Goal: Task Accomplishment & Management: Manage account settings

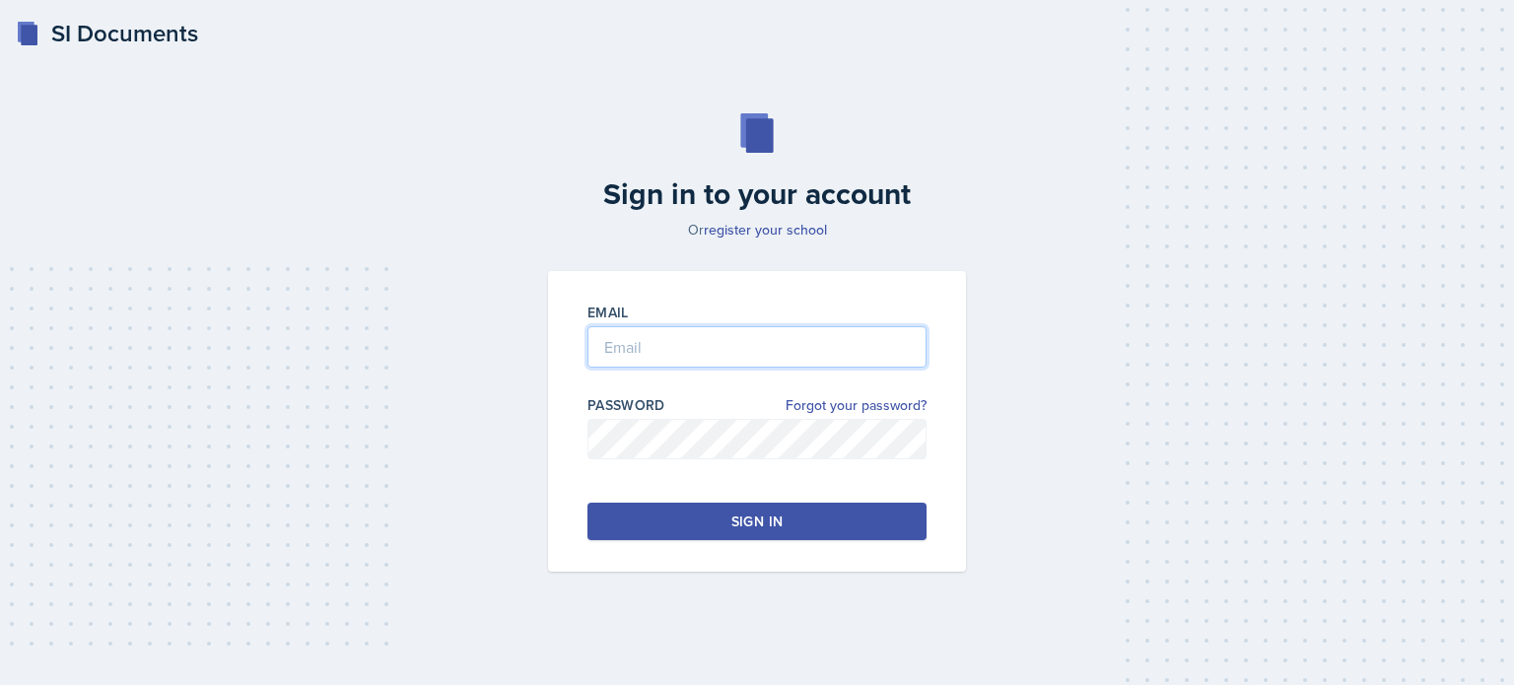
click at [669, 334] on input "email" at bounding box center [756, 346] width 339 height 41
type input "[EMAIL_ADDRESS][DOMAIN_NAME]"
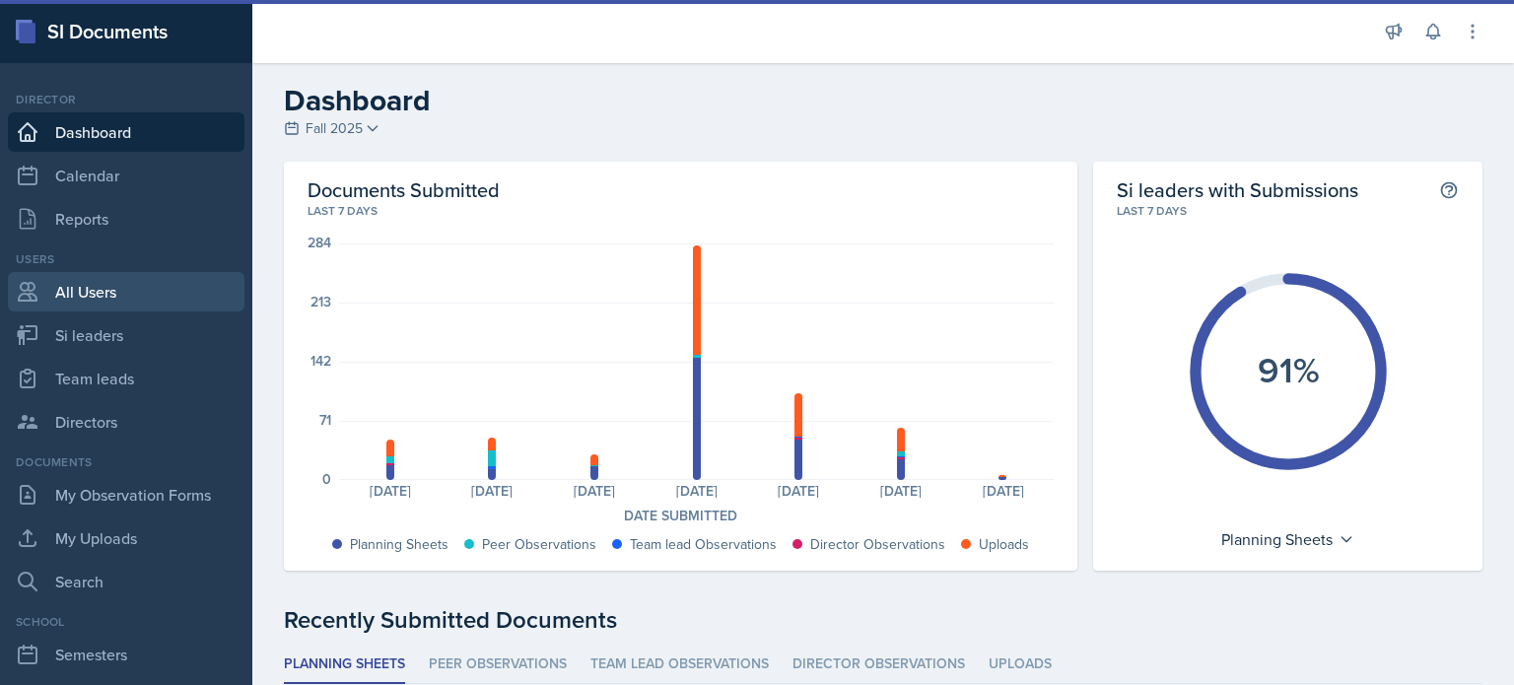
click at [120, 280] on link "All Users" at bounding box center [126, 291] width 237 height 39
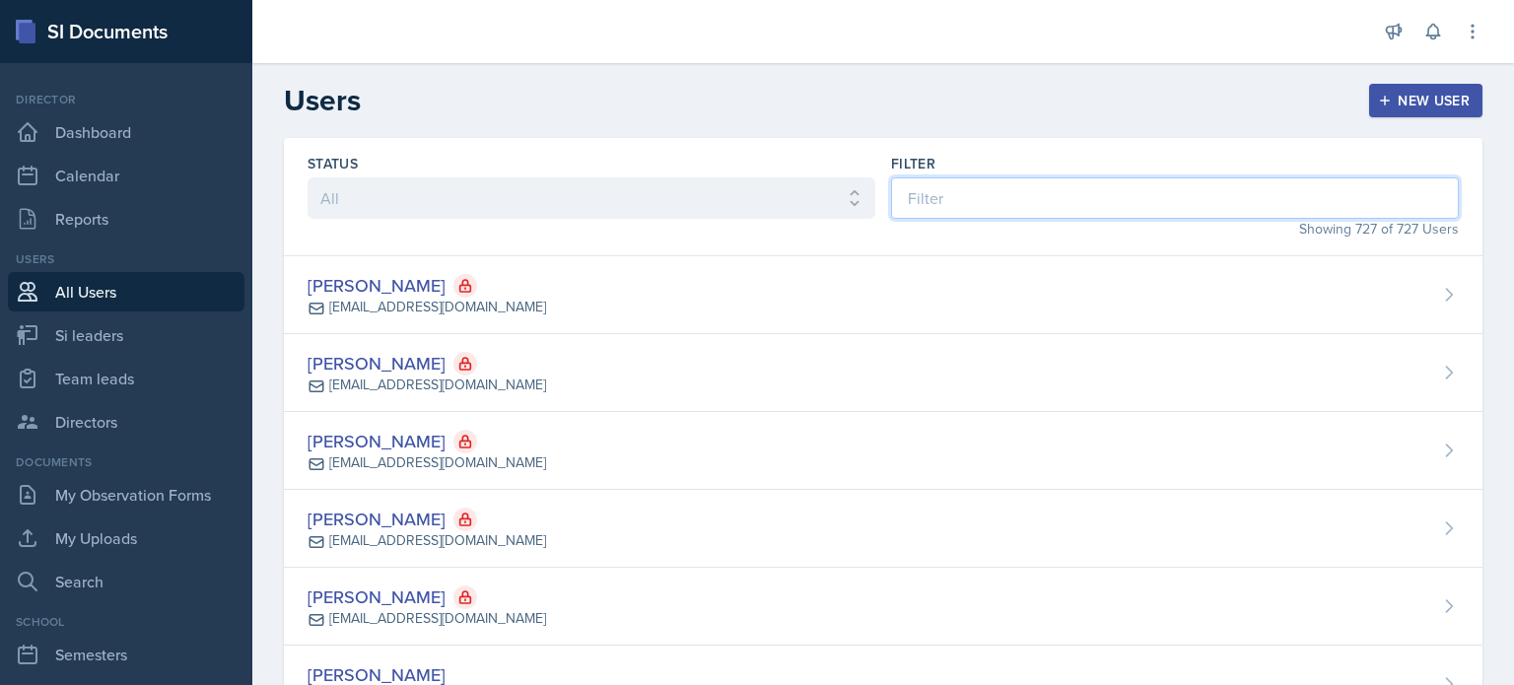
click at [962, 182] on input at bounding box center [1175, 197] width 568 height 41
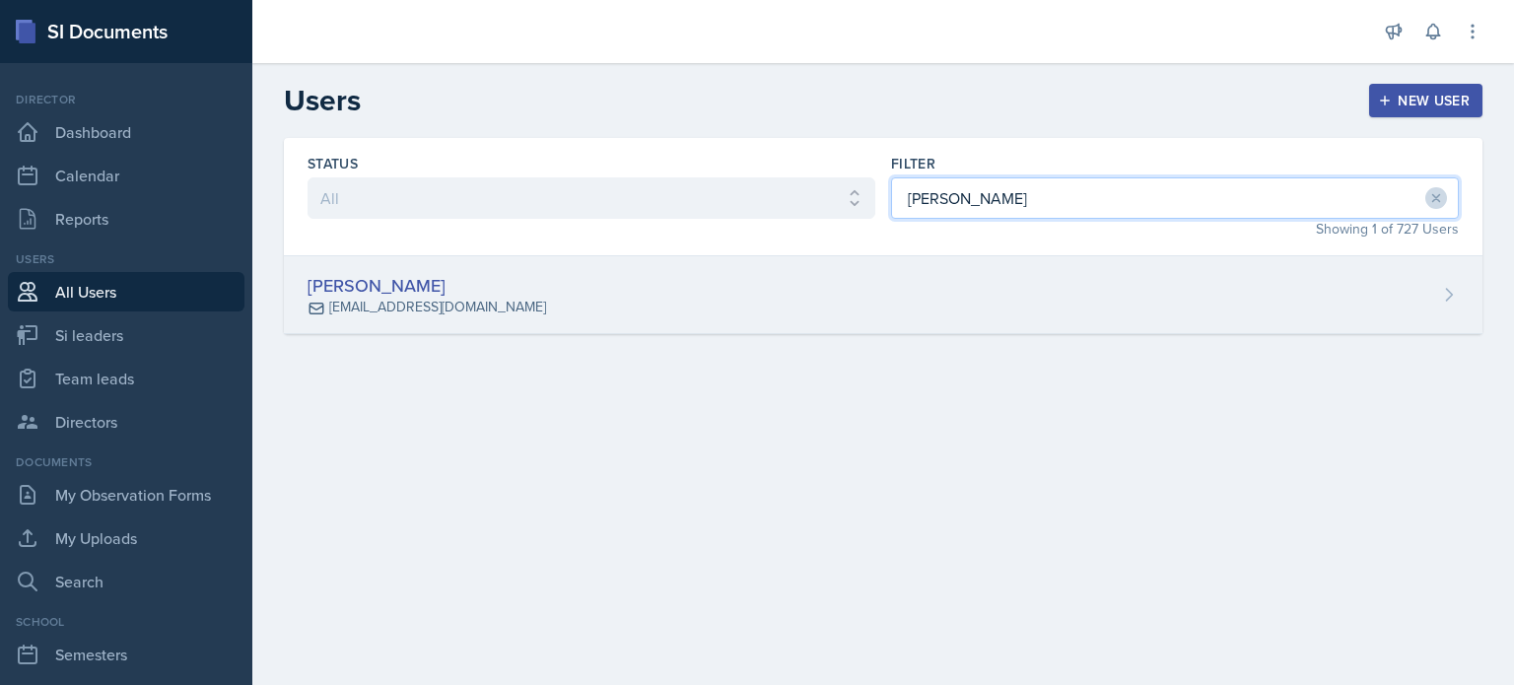
type input "[PERSON_NAME]"
click at [623, 285] on div "[PERSON_NAME] [EMAIL_ADDRESS][DOMAIN_NAME]" at bounding box center [883, 295] width 1198 height 78
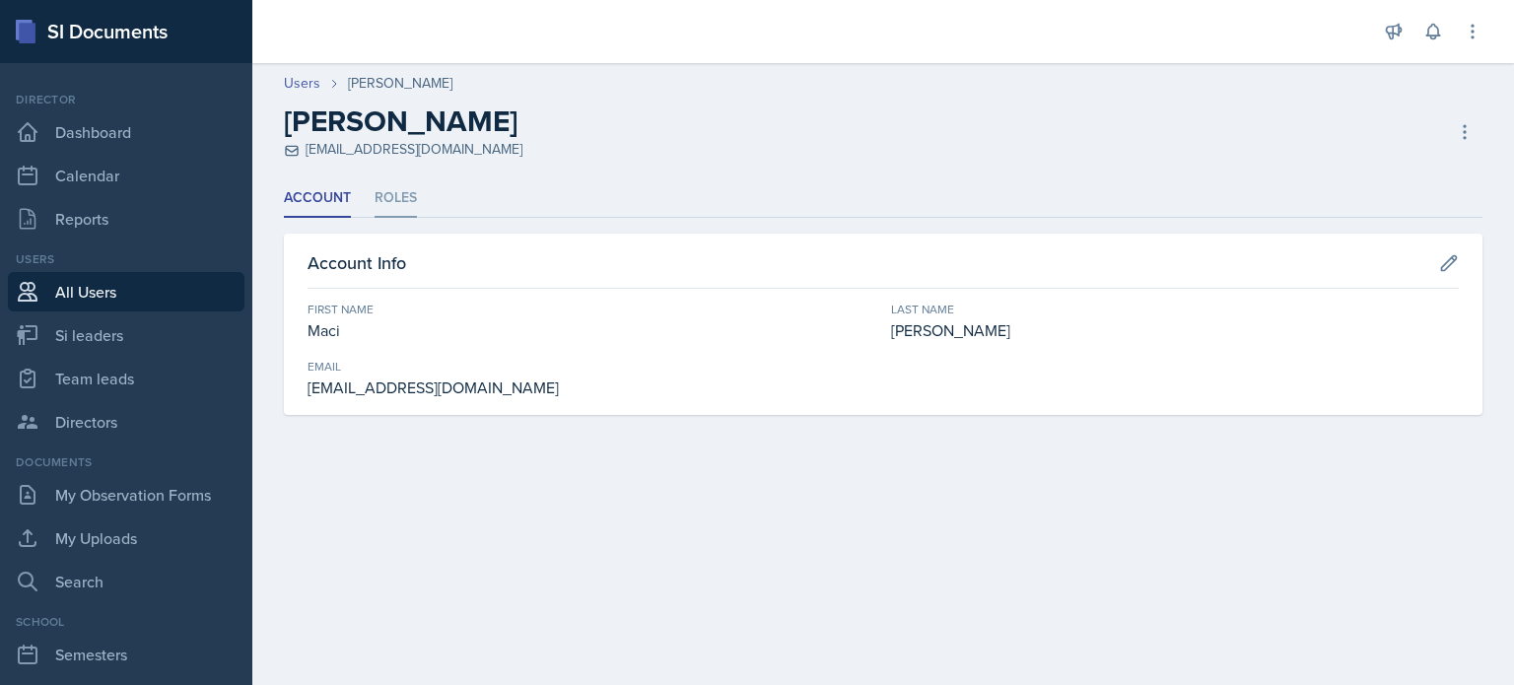
click at [397, 192] on li "Roles" at bounding box center [396, 198] width 42 height 38
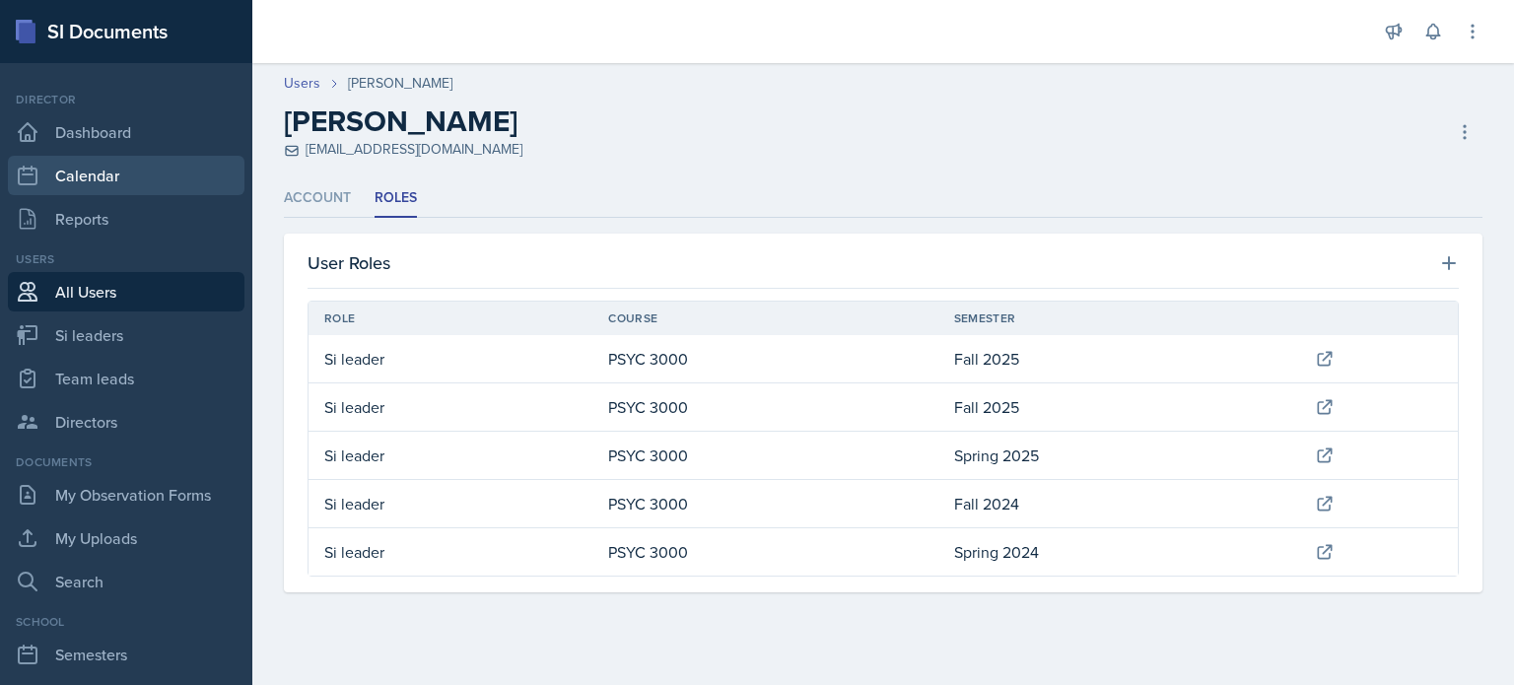
click at [120, 176] on link "Calendar" at bounding box center [126, 175] width 237 height 39
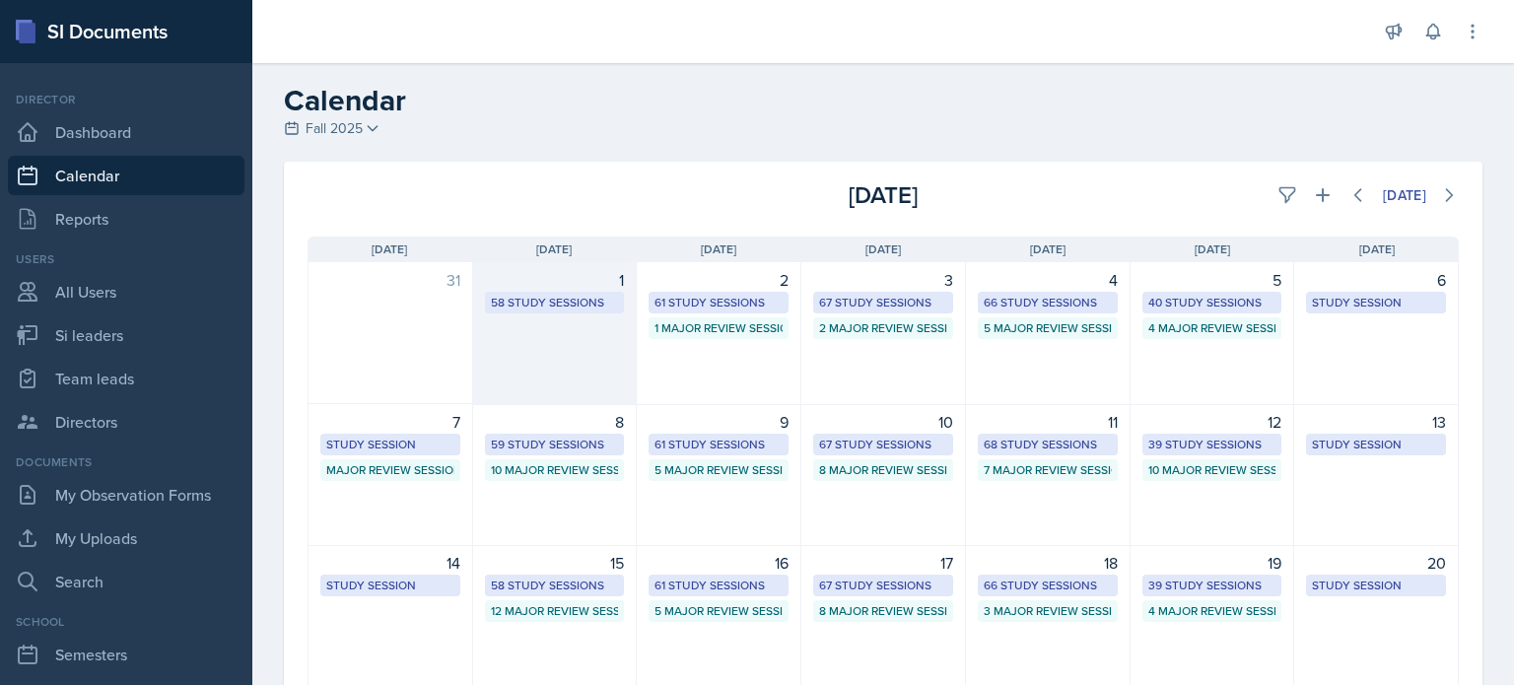
click at [556, 348] on div "1 58 Study Sessions" at bounding box center [555, 333] width 165 height 143
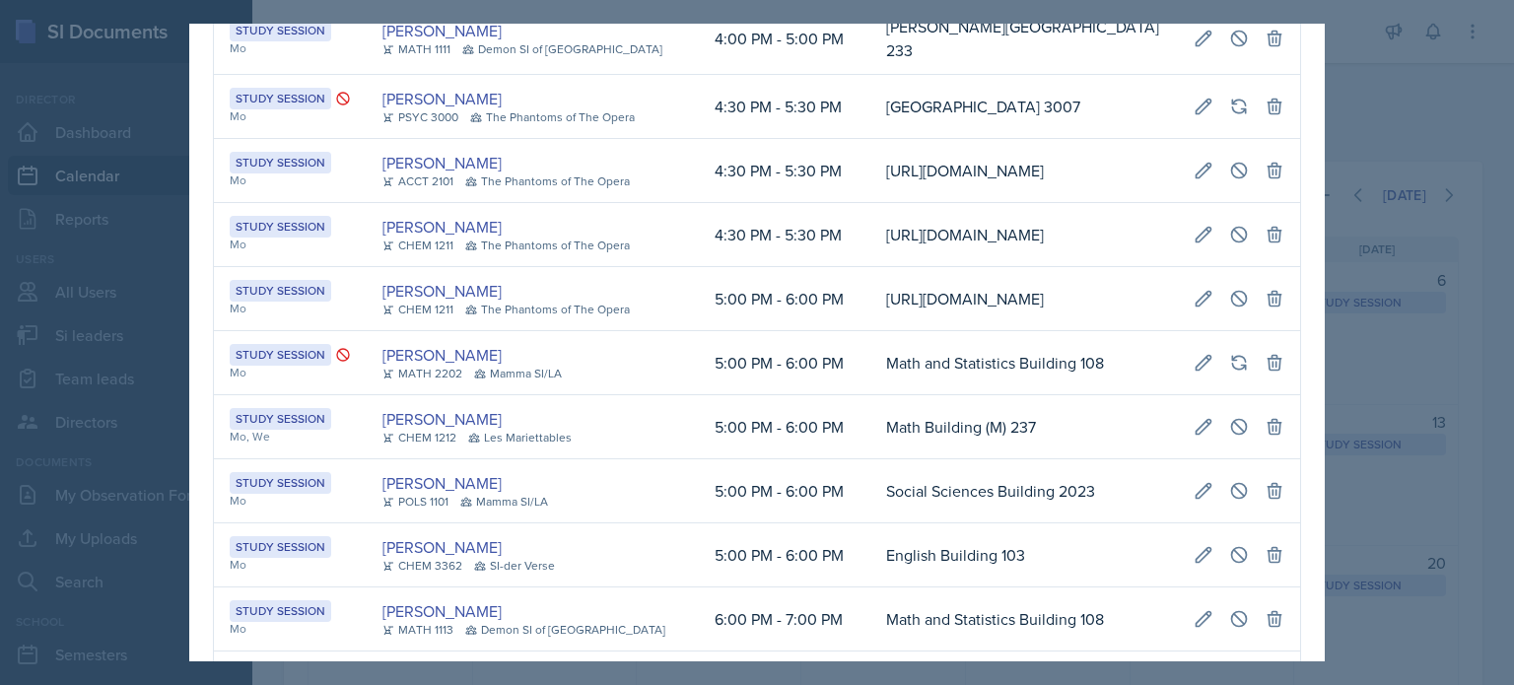
click at [1372, 118] on div at bounding box center [757, 342] width 1514 height 685
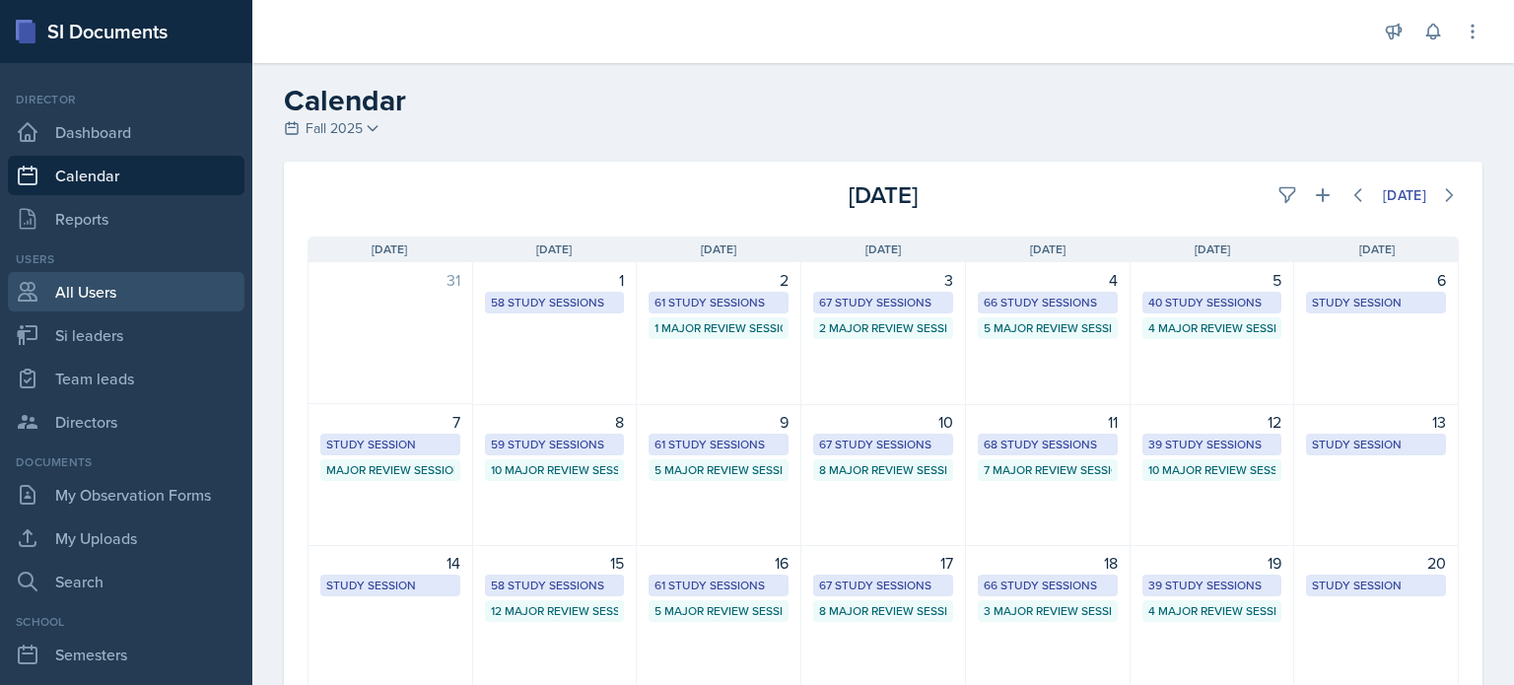
click at [70, 290] on link "All Users" at bounding box center [126, 291] width 237 height 39
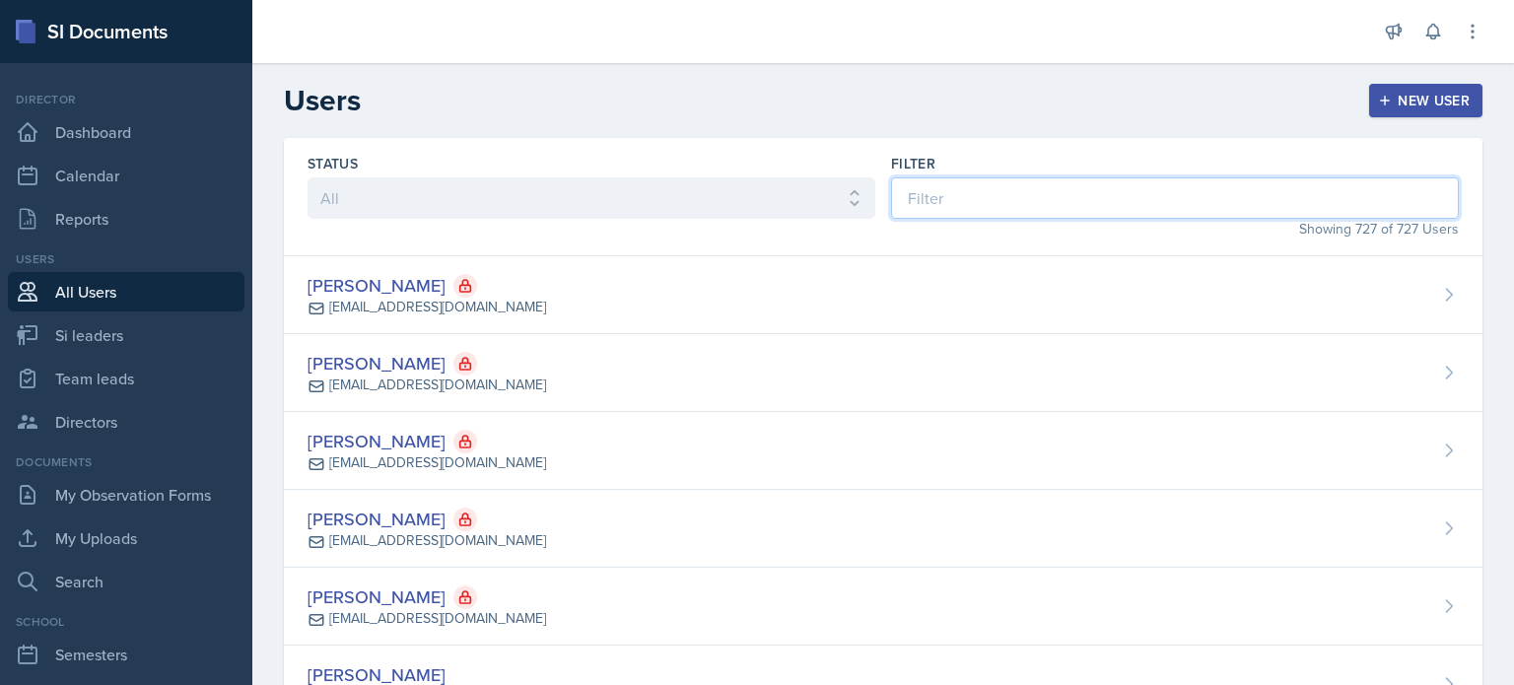
click at [954, 196] on input at bounding box center [1175, 197] width 568 height 41
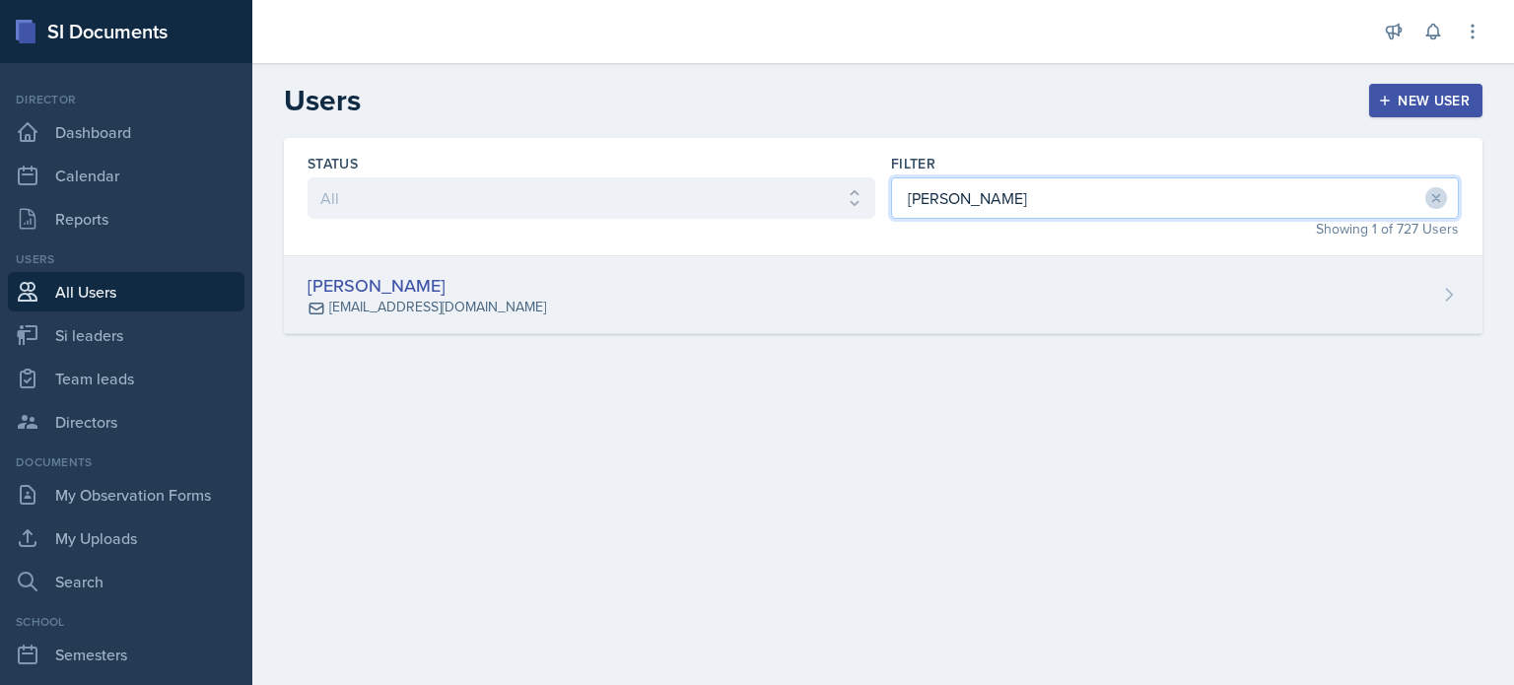
type input "[PERSON_NAME]"
click at [702, 292] on div "[PERSON_NAME] [EMAIL_ADDRESS][DOMAIN_NAME]" at bounding box center [883, 295] width 1198 height 78
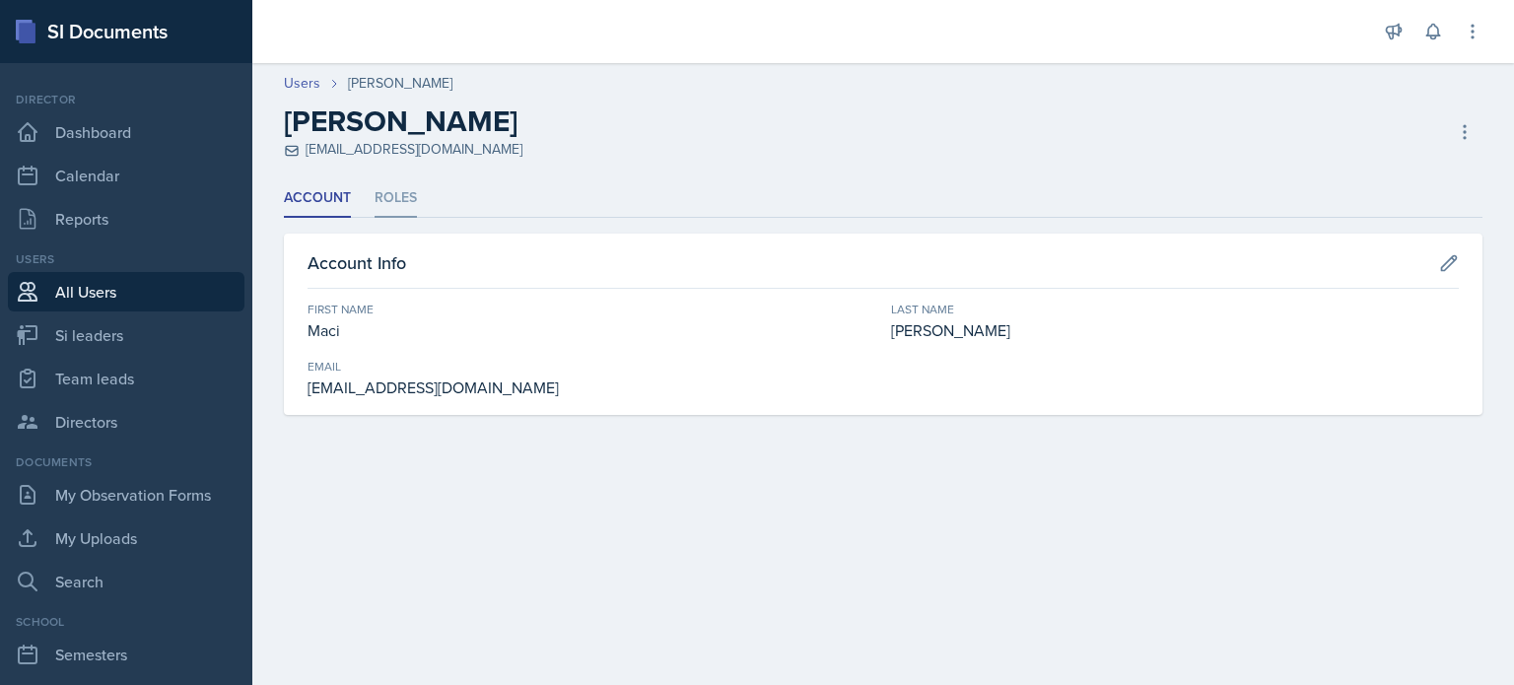
click at [402, 197] on li "Roles" at bounding box center [396, 198] width 42 height 38
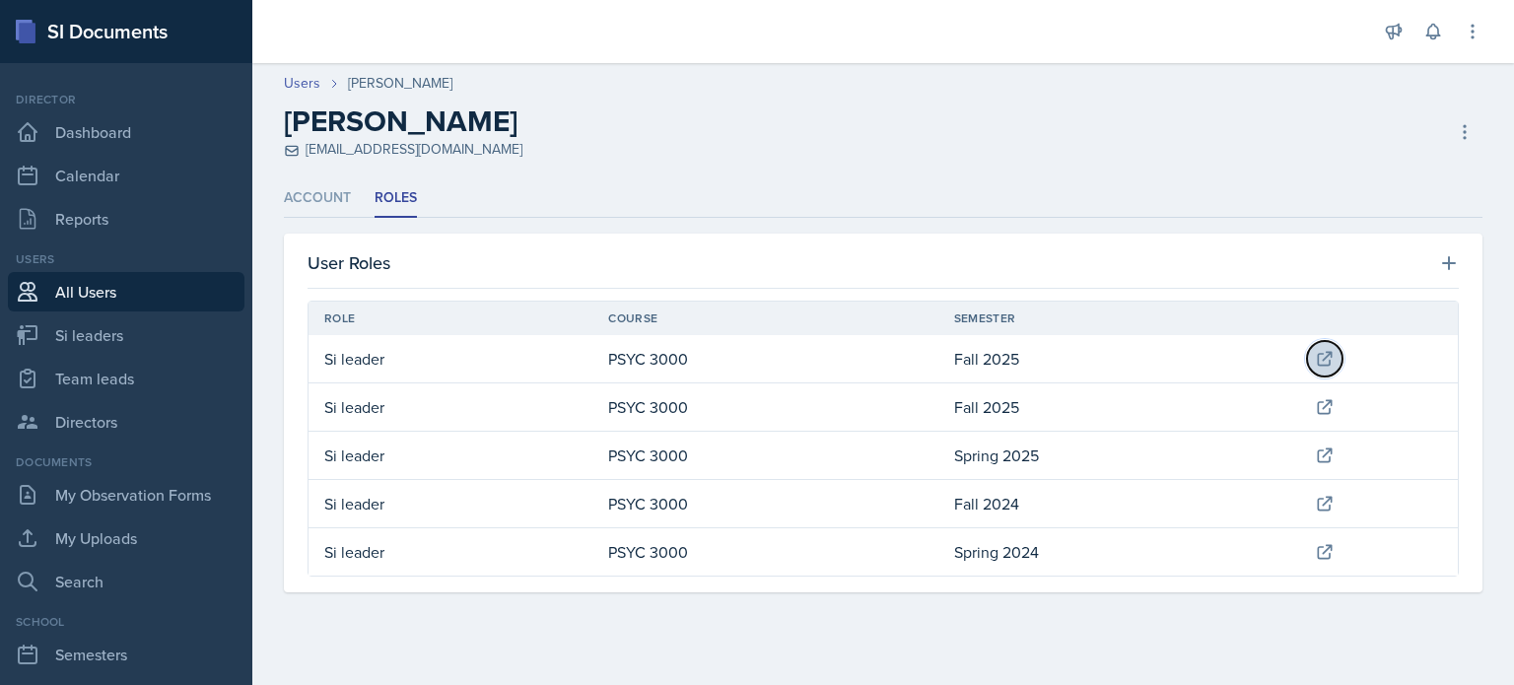
click at [1332, 361] on icon at bounding box center [1325, 359] width 20 height 20
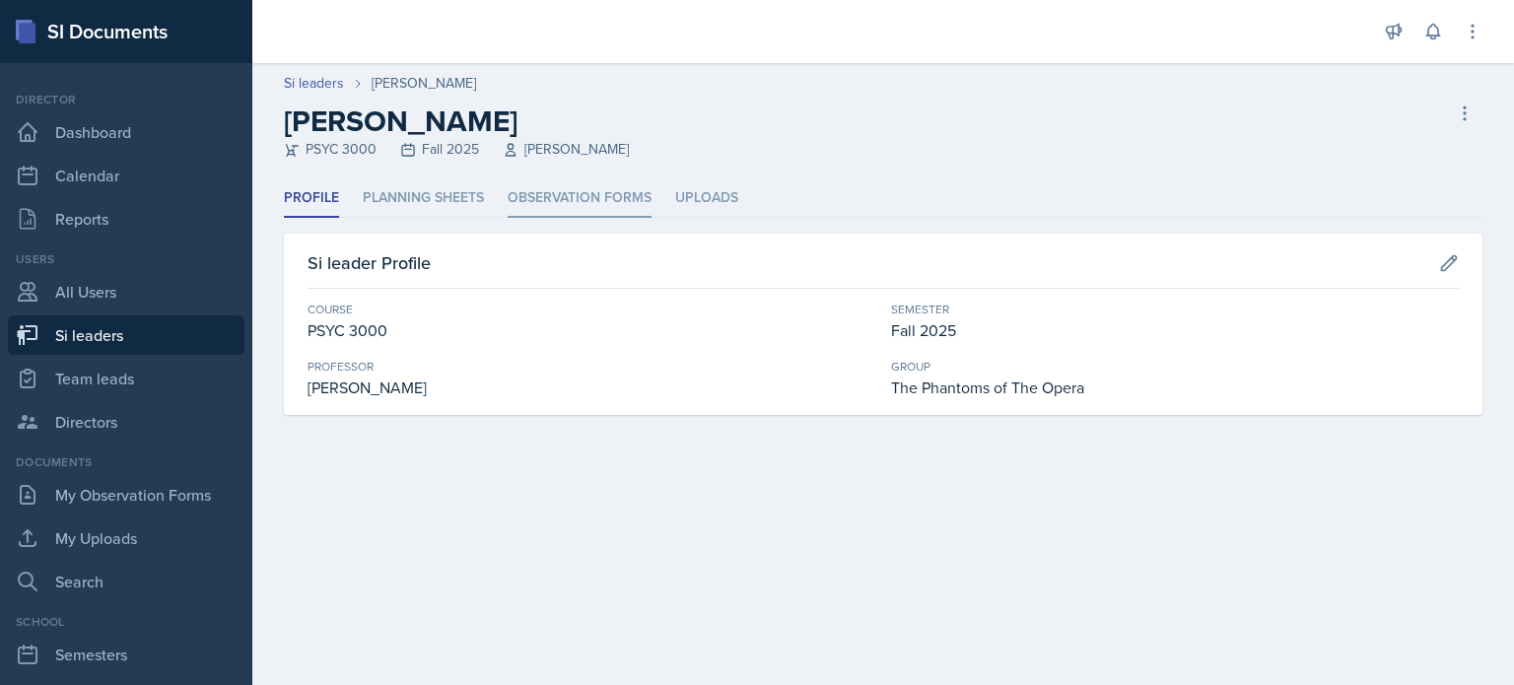
click at [569, 190] on li "Observation Forms" at bounding box center [580, 198] width 144 height 38
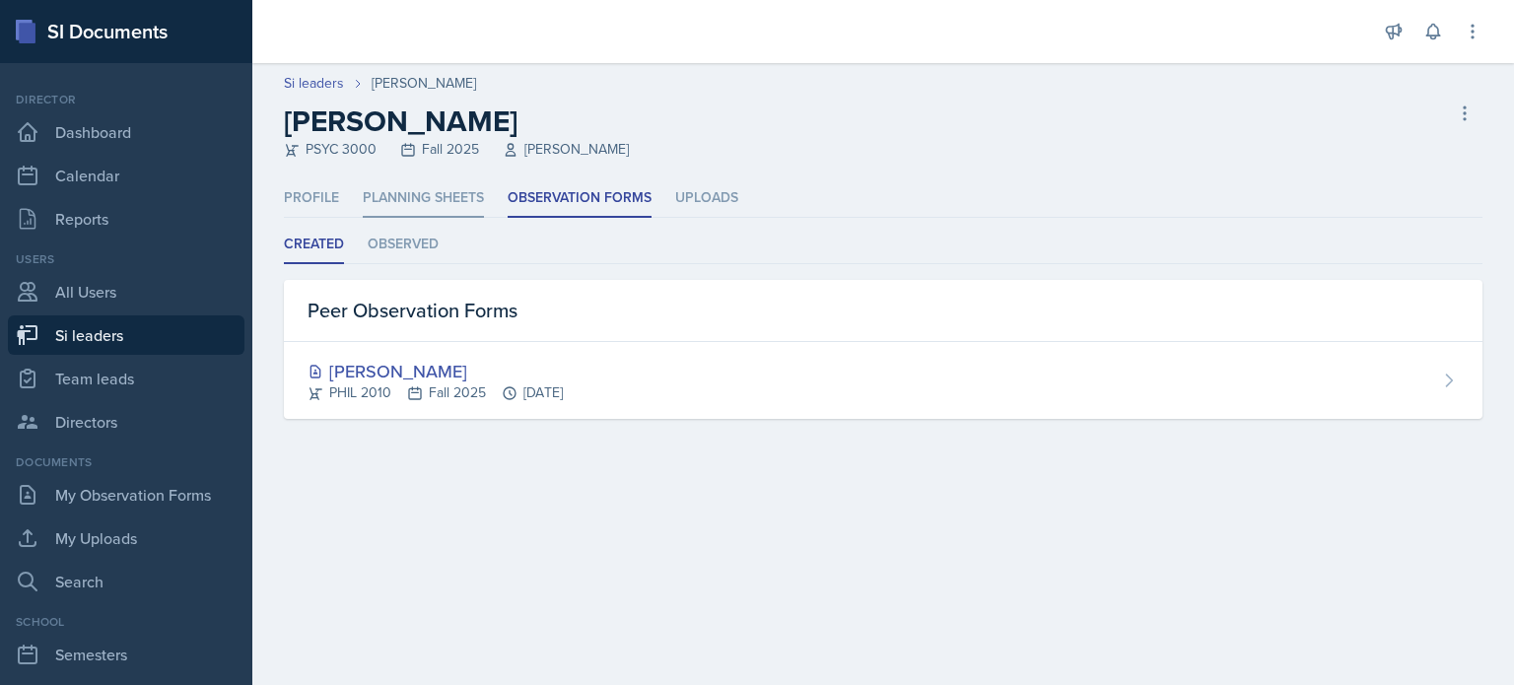
click at [435, 192] on li "Planning Sheets" at bounding box center [423, 198] width 121 height 38
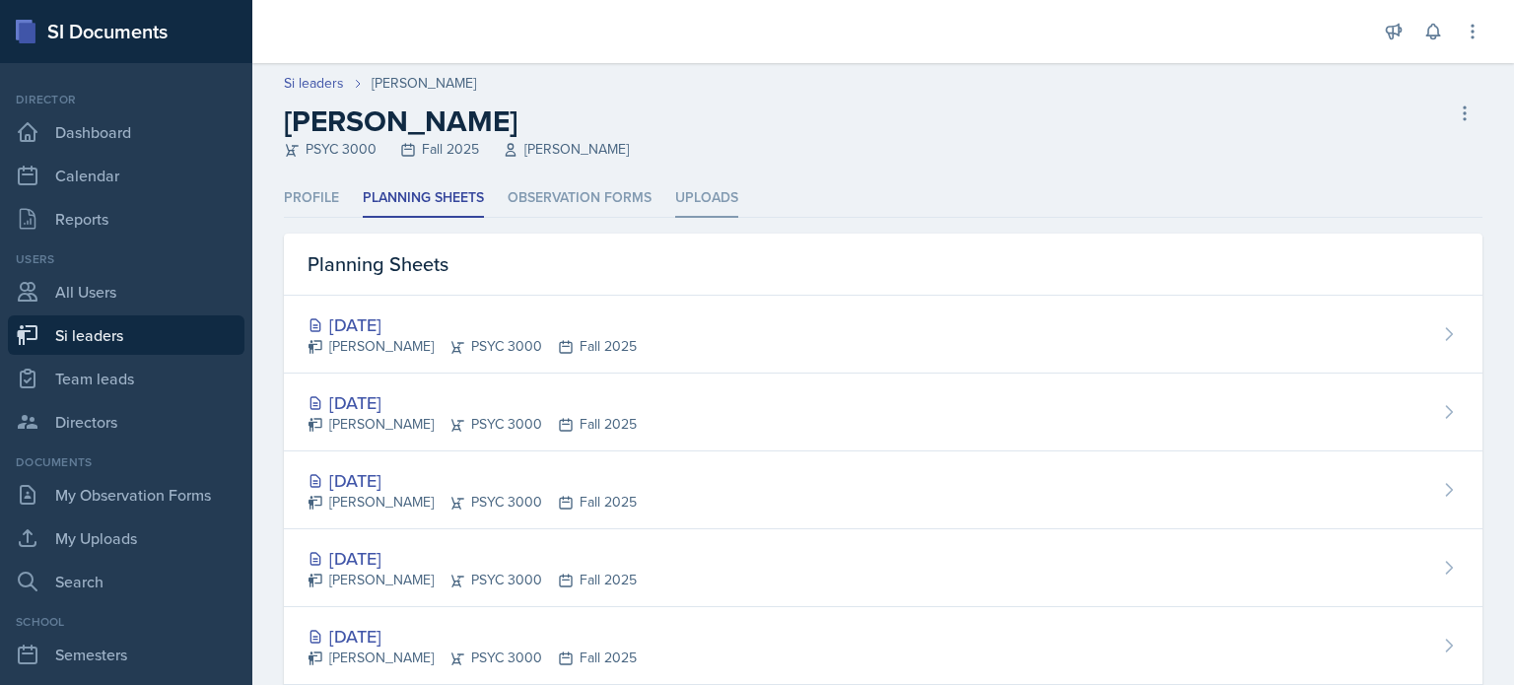
click at [699, 208] on li "Uploads" at bounding box center [706, 198] width 63 height 38
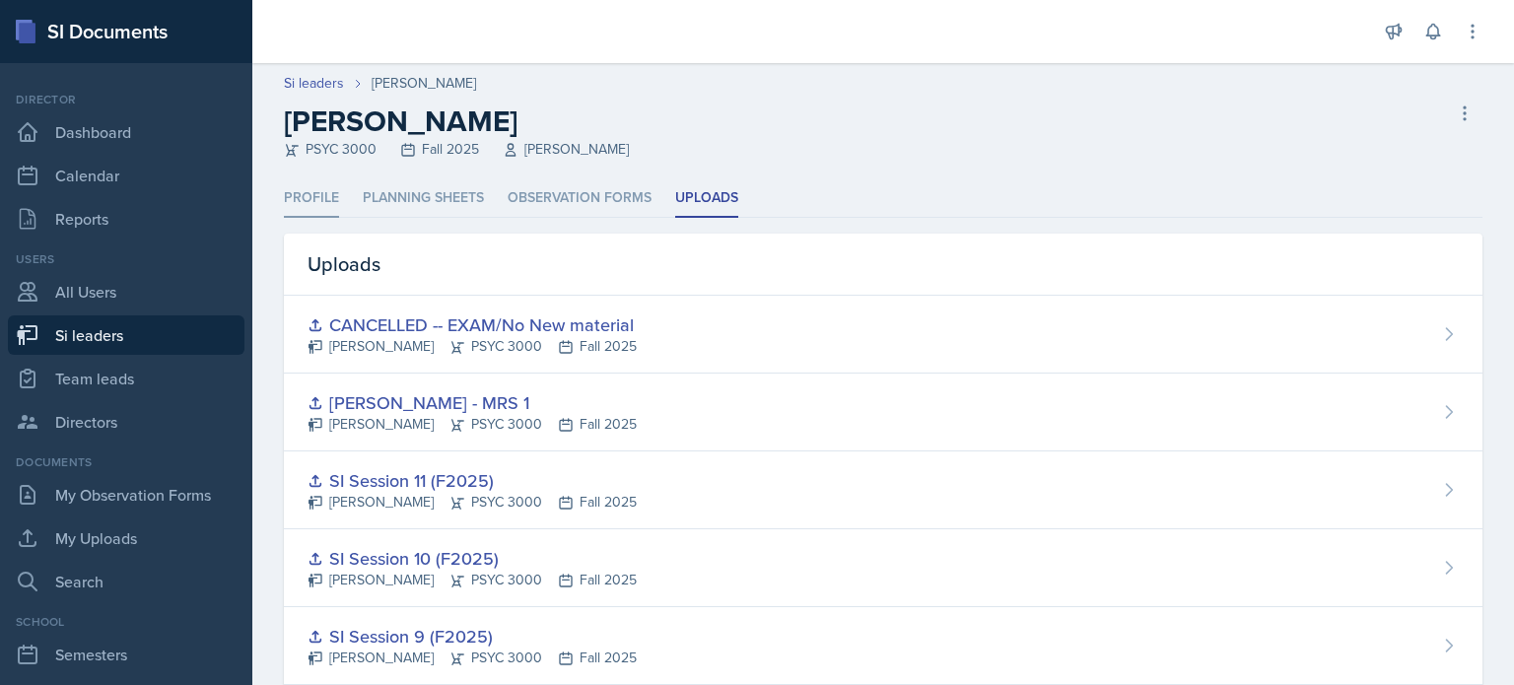
click at [306, 200] on li "Profile" at bounding box center [311, 198] width 55 height 38
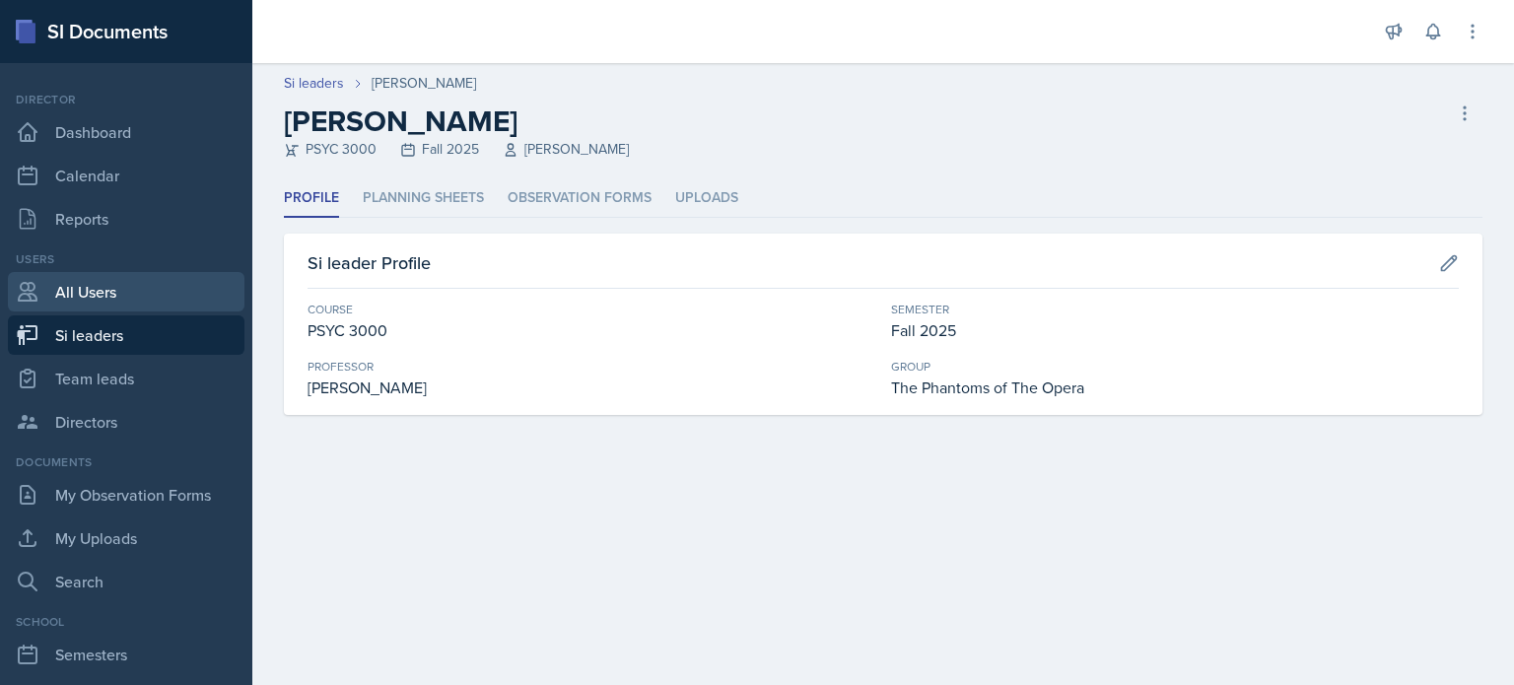
click at [97, 291] on link "All Users" at bounding box center [126, 291] width 237 height 39
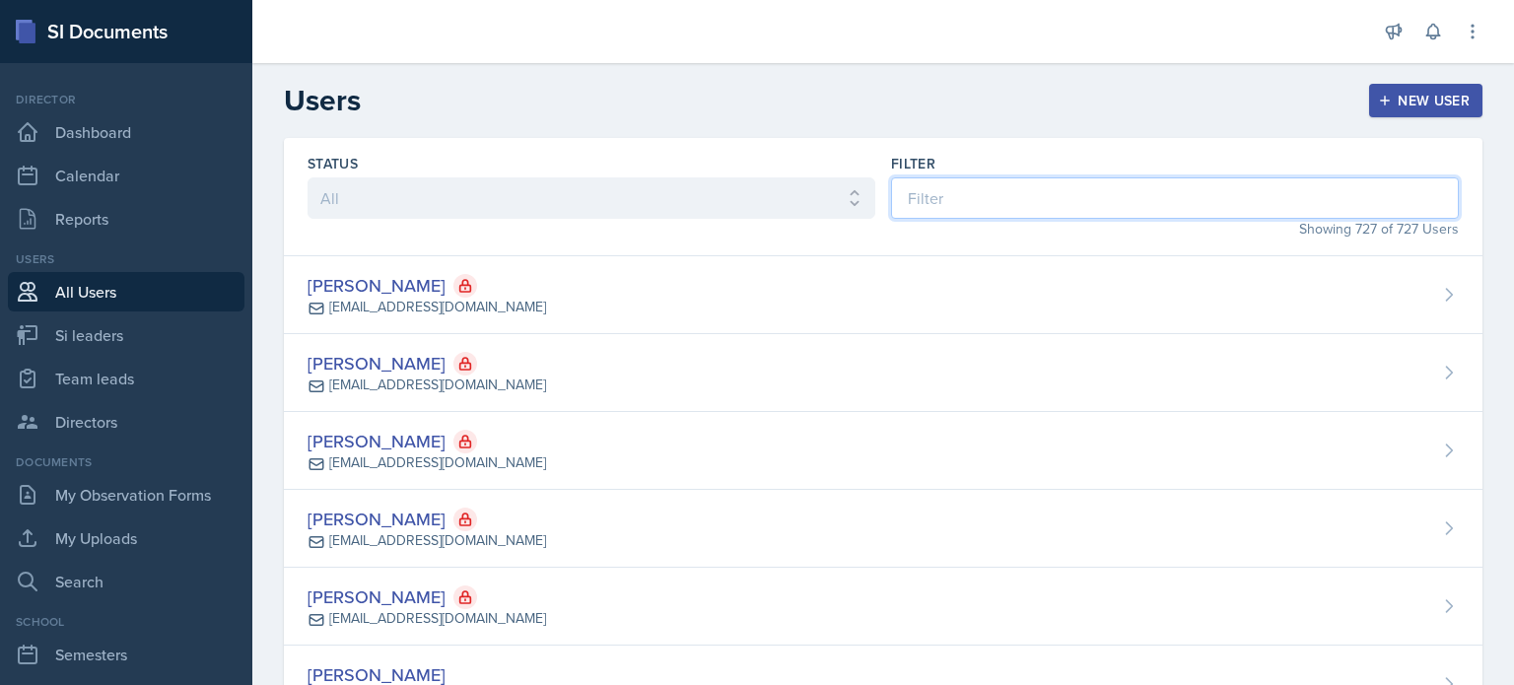
click at [960, 197] on input at bounding box center [1175, 197] width 568 height 41
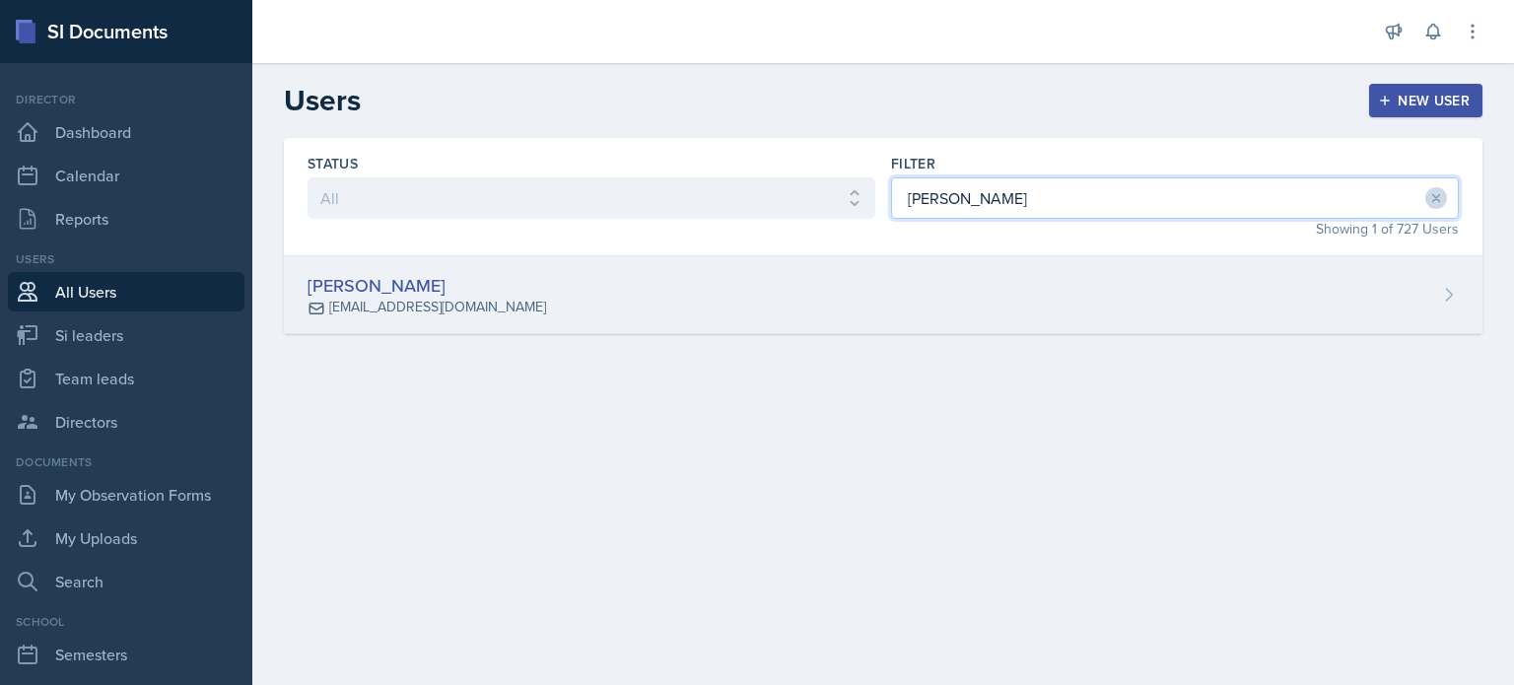
type input "[PERSON_NAME]"
click at [824, 272] on div "[PERSON_NAME] [EMAIL_ADDRESS][DOMAIN_NAME]" at bounding box center [883, 295] width 1198 height 78
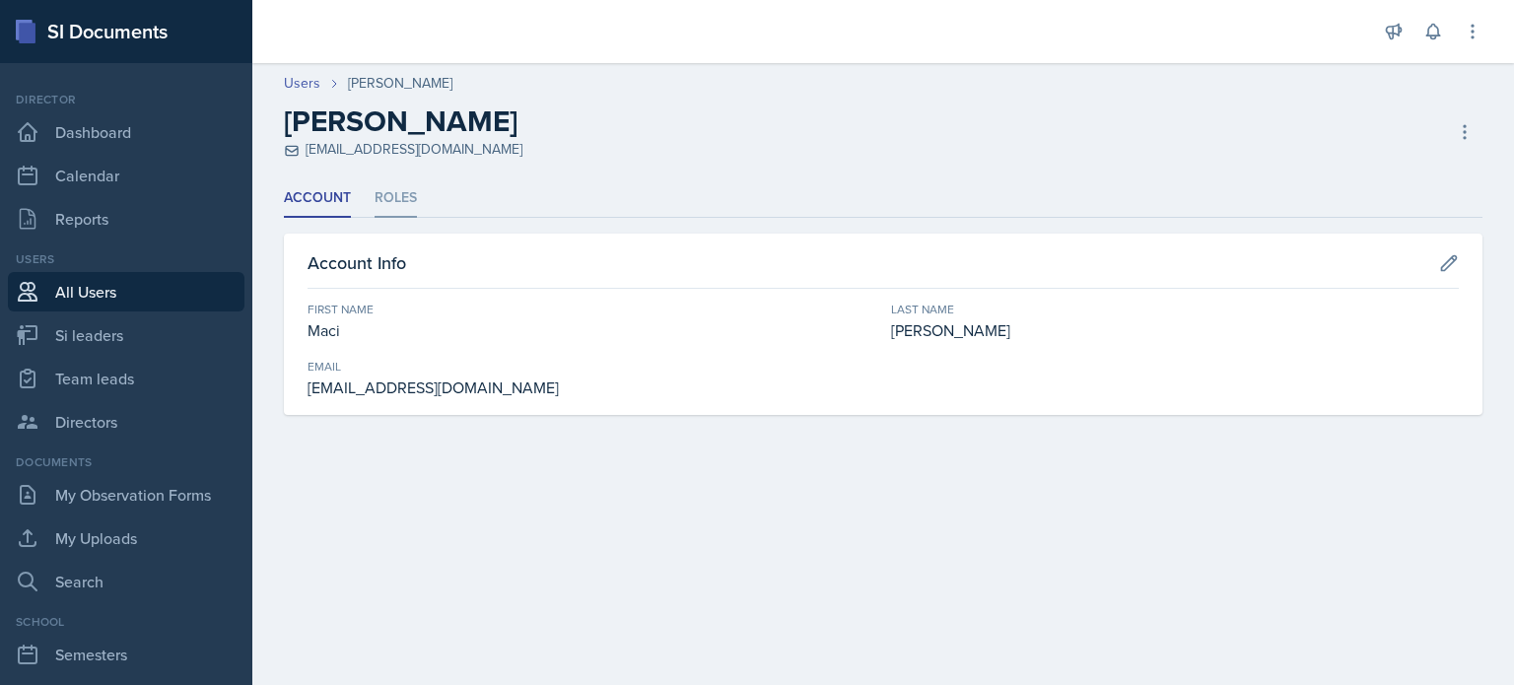
click at [375, 206] on li "Roles" at bounding box center [396, 198] width 42 height 38
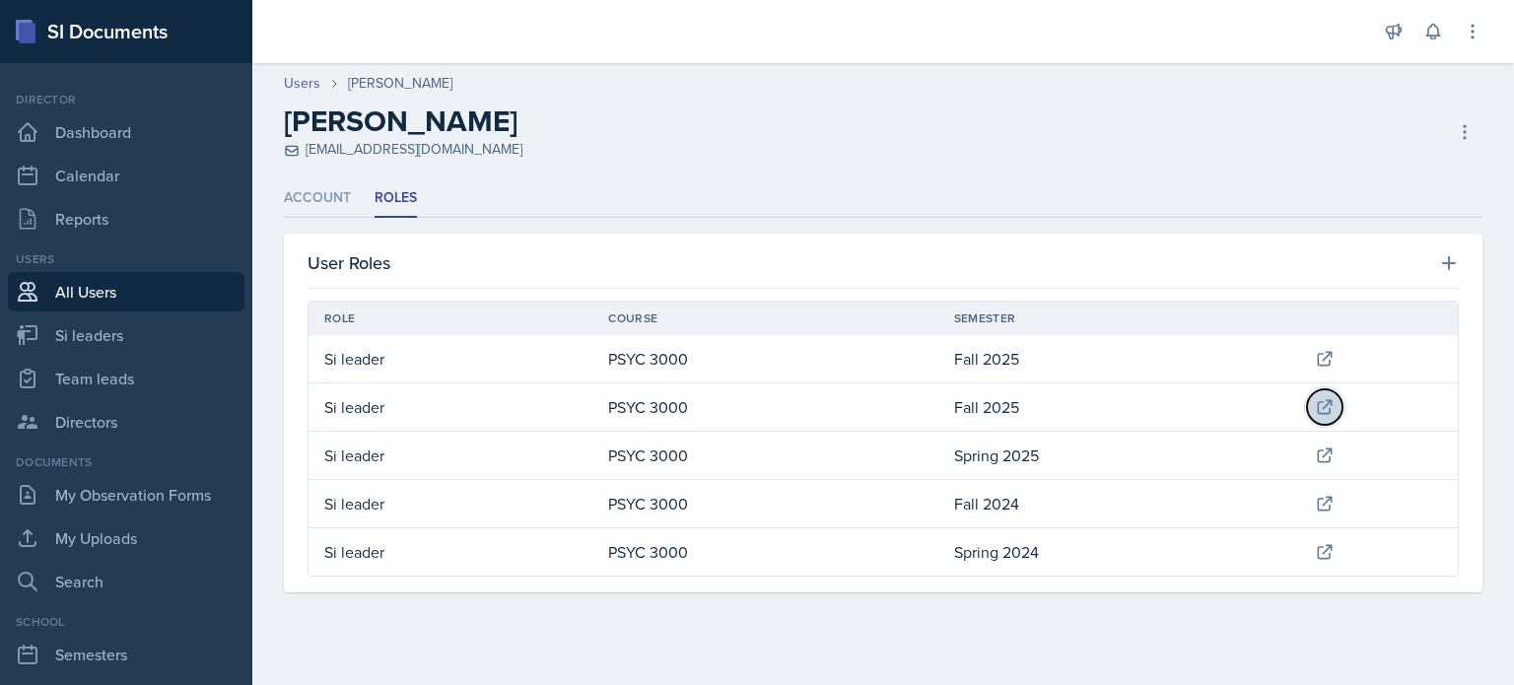
click at [1325, 403] on icon at bounding box center [1325, 407] width 20 height 20
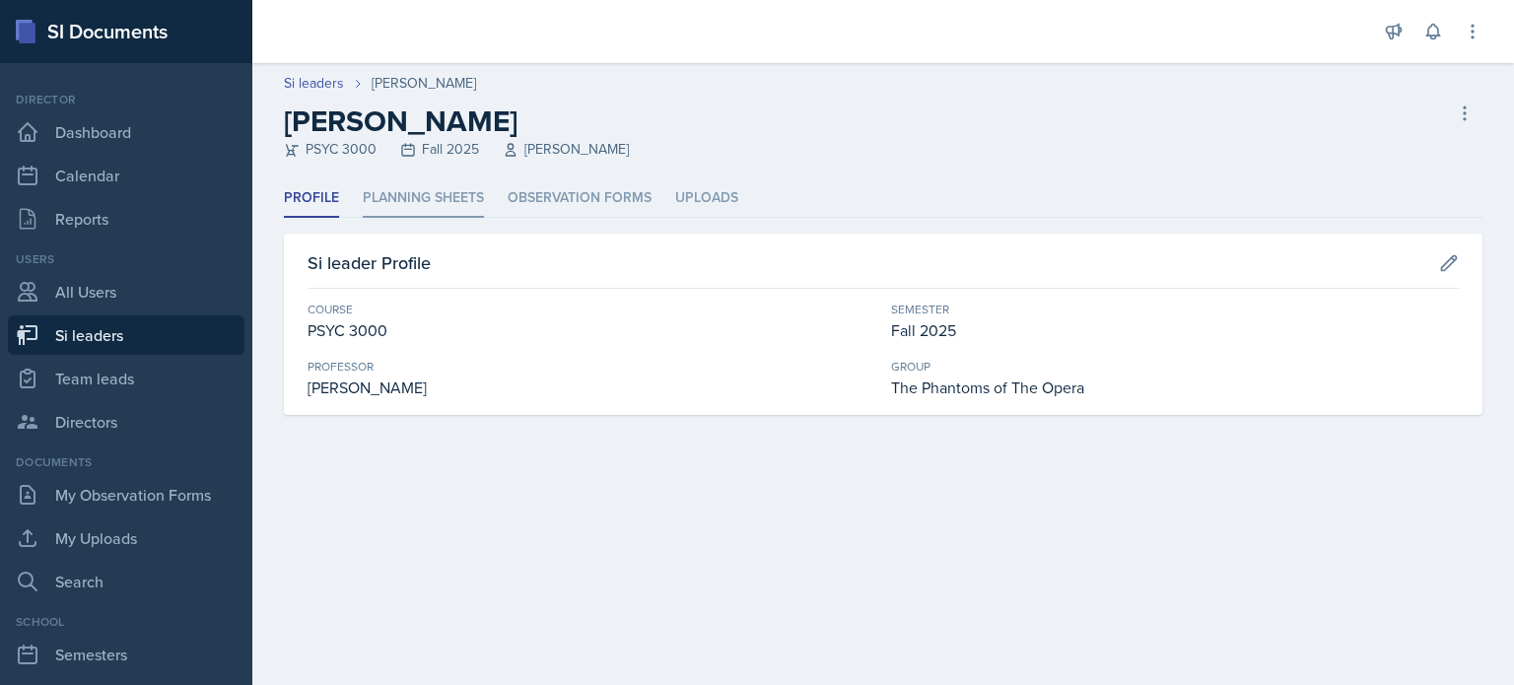
click at [438, 196] on li "Planning Sheets" at bounding box center [423, 198] width 121 height 38
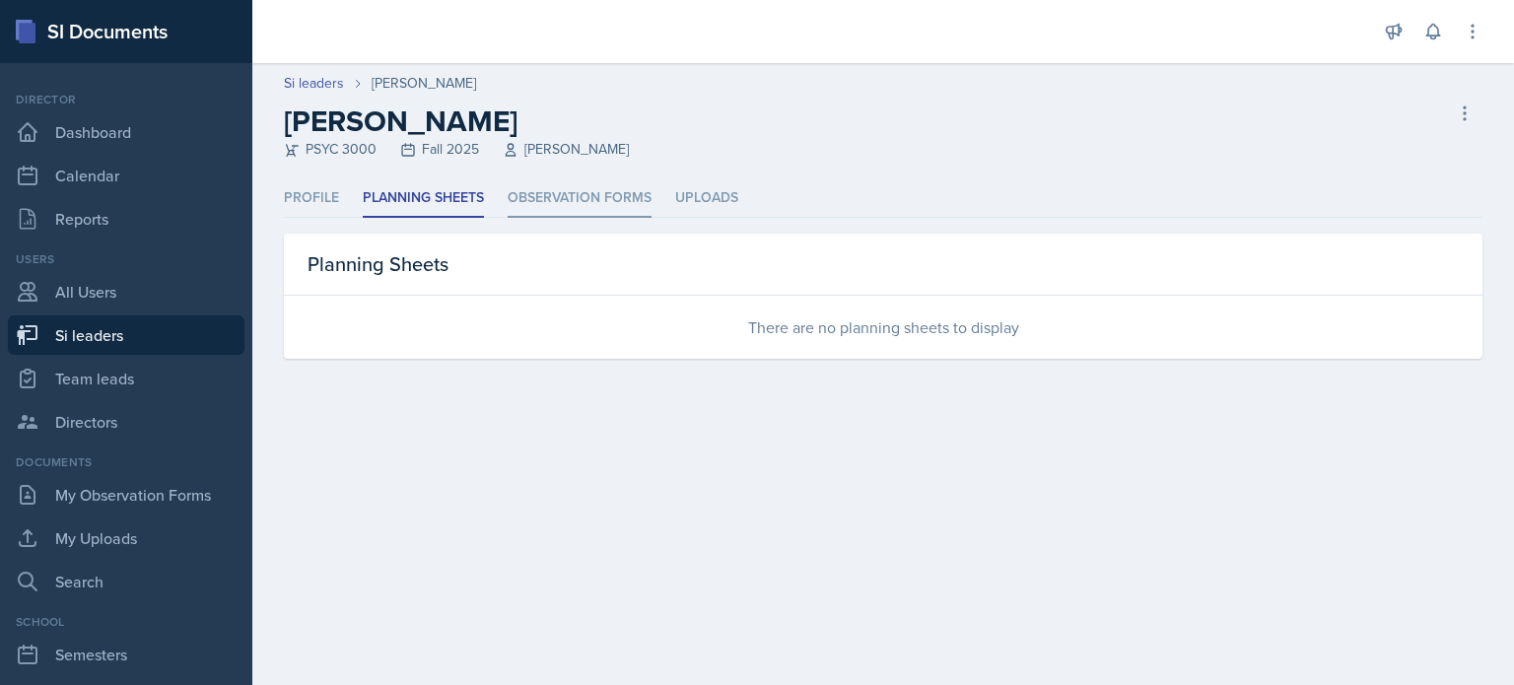
click at [568, 200] on li "Observation Forms" at bounding box center [580, 198] width 144 height 38
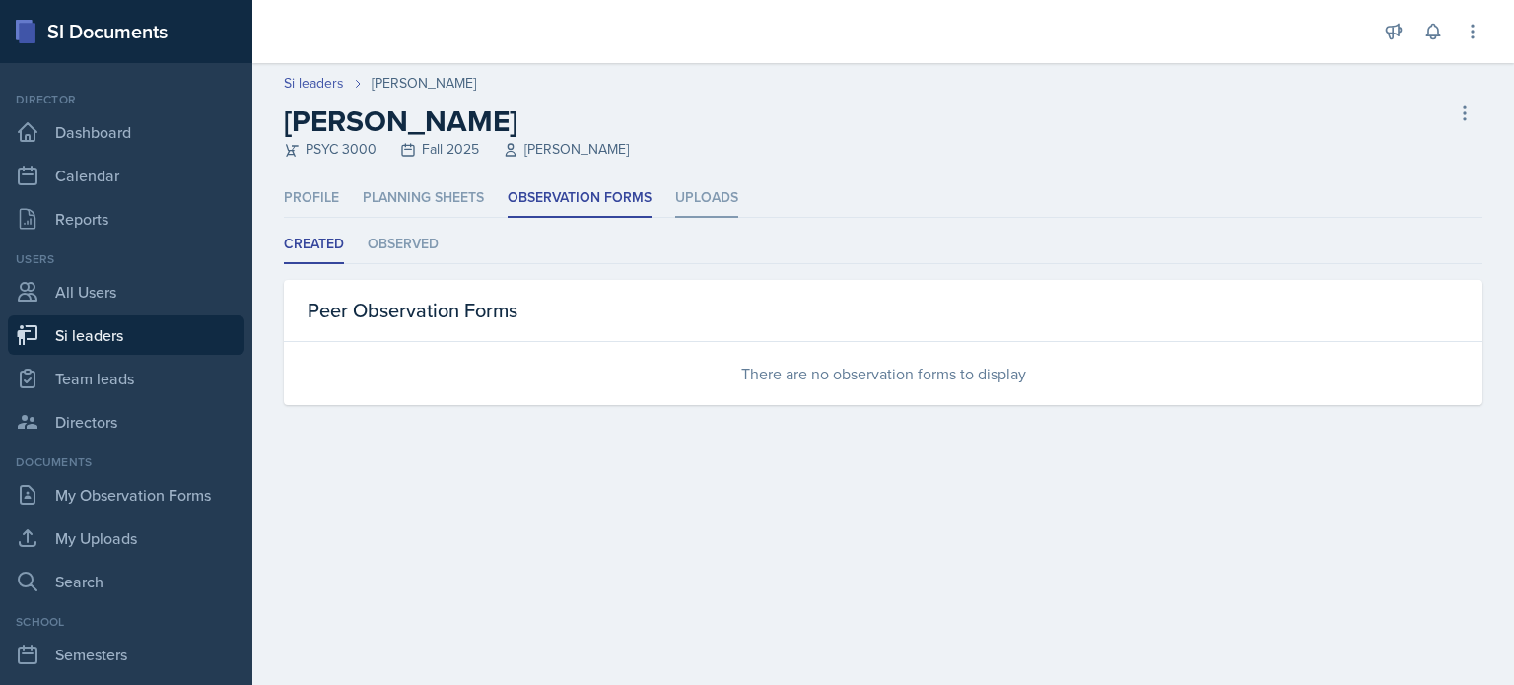
click at [707, 196] on li "Uploads" at bounding box center [706, 198] width 63 height 38
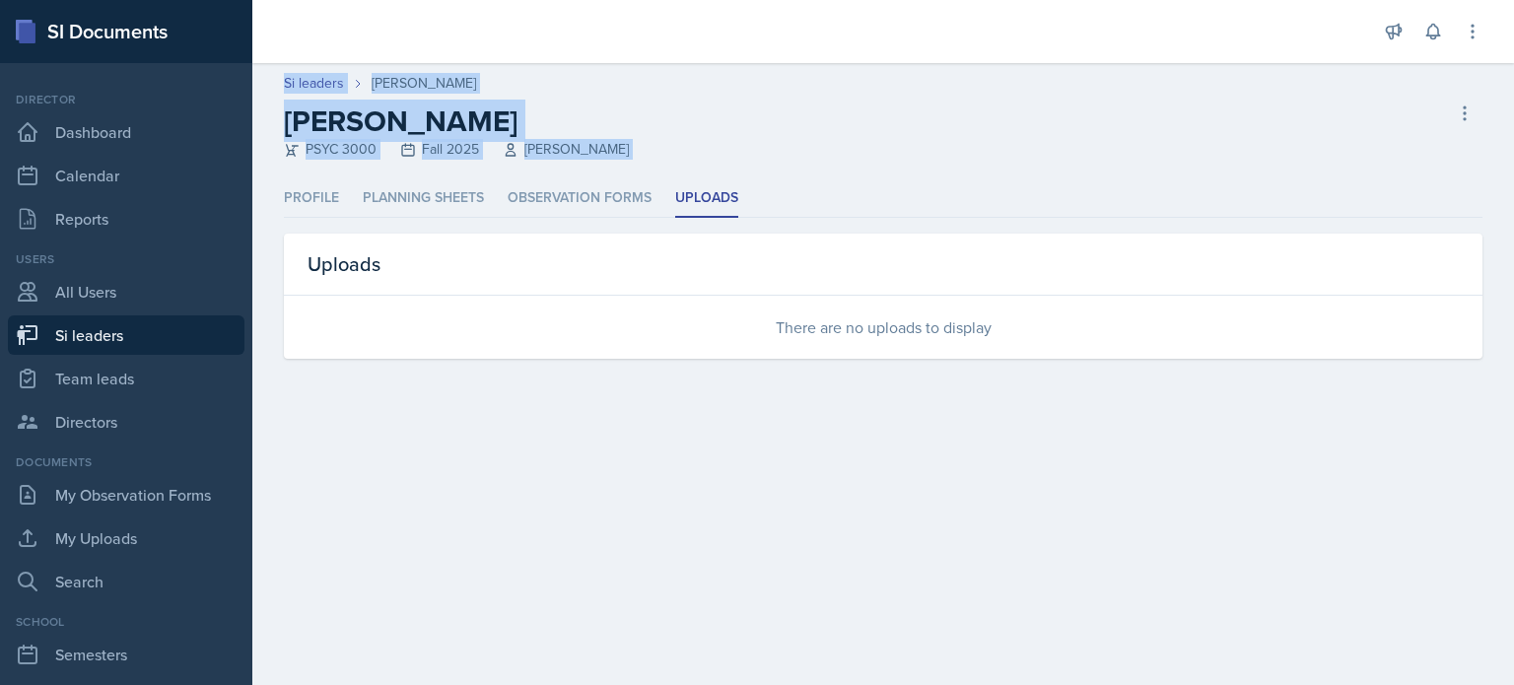
drag, startPoint x: 1451, startPoint y: 169, endPoint x: 430, endPoint y: -67, distance: 1047.9
click at [430, 0] on html "SI Documents Director Dashboard Calendar Reports Users All Users Si leaders Tea…" at bounding box center [757, 342] width 1514 height 685
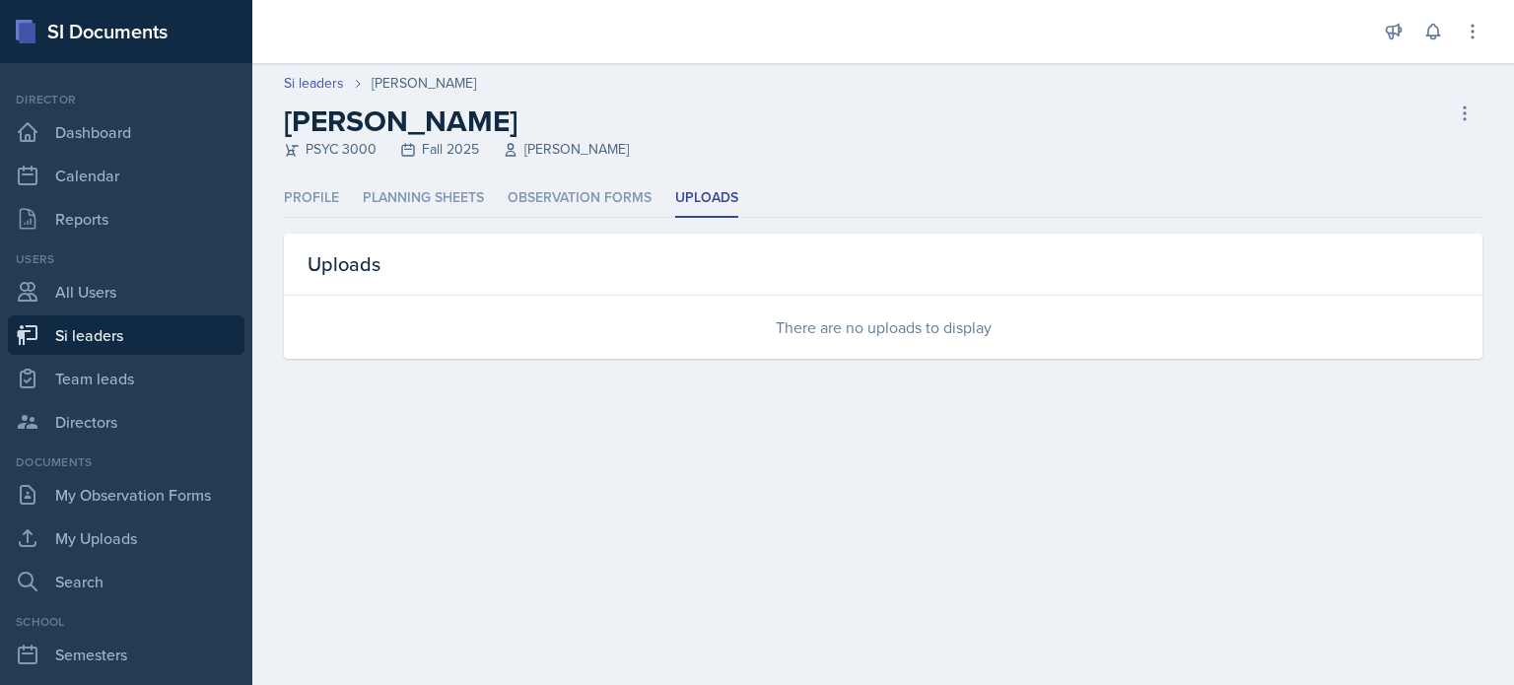
click at [658, 541] on main "Si leaders [PERSON_NAME] [PERSON_NAME] PSYC 3000 Fall 2025 [PERSON_NAME] Delete…" at bounding box center [883, 374] width 1262 height 622
click at [87, 289] on link "All Users" at bounding box center [126, 291] width 237 height 39
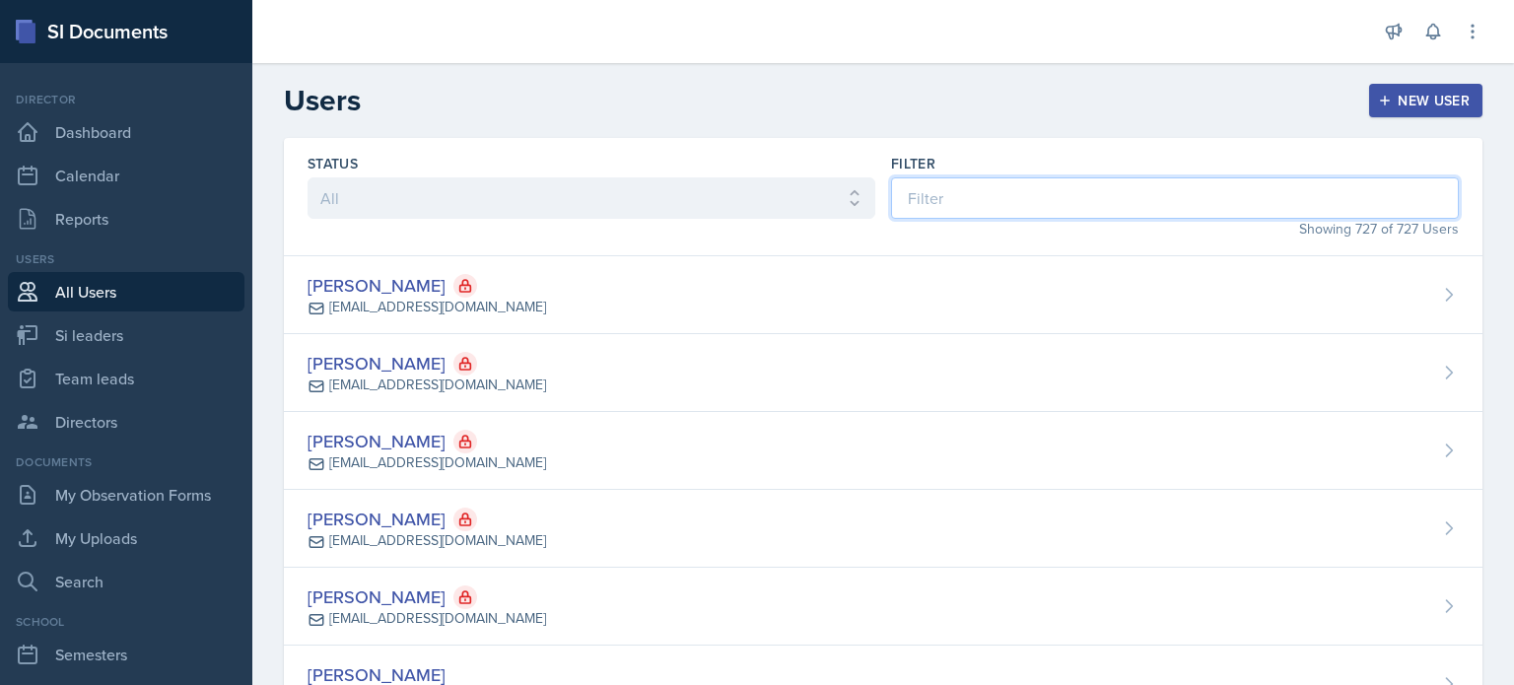
click at [961, 185] on input at bounding box center [1175, 197] width 568 height 41
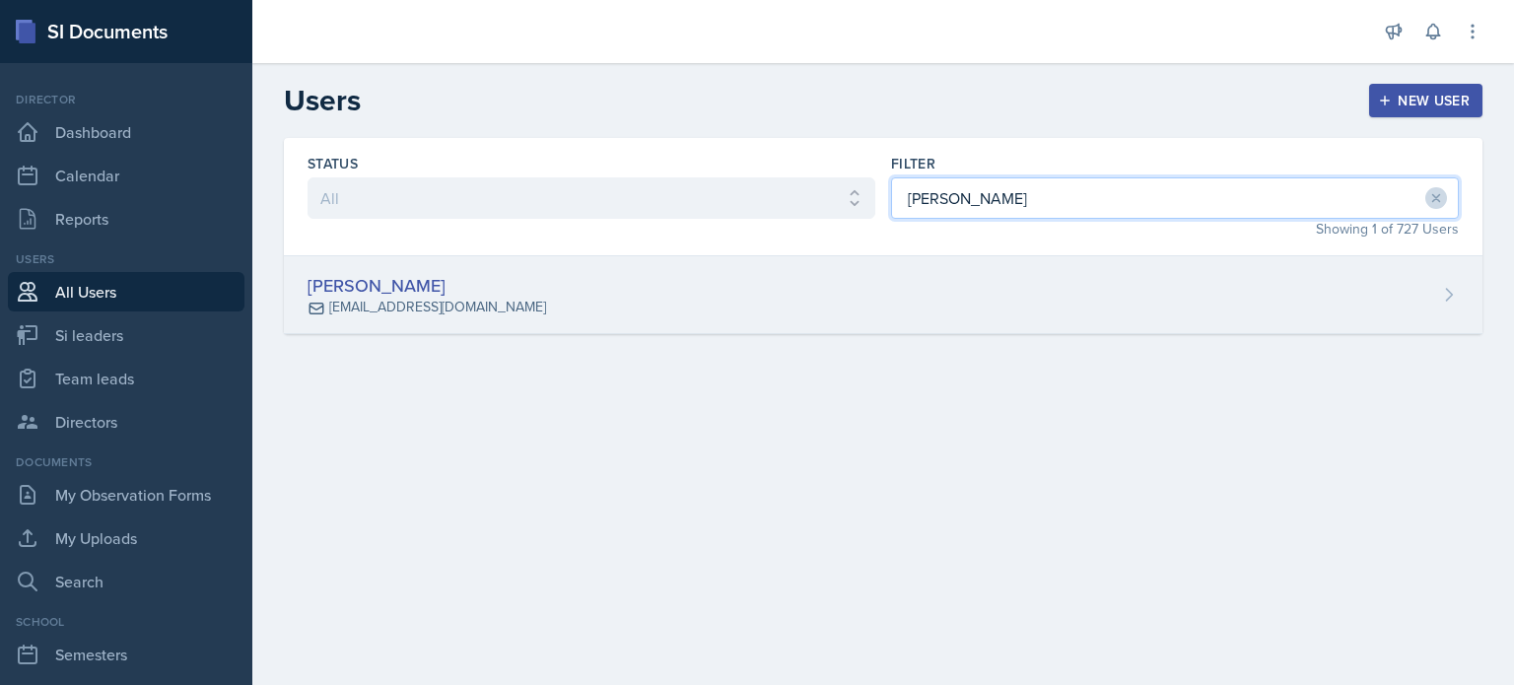
type input "[PERSON_NAME]"
click at [752, 312] on div "[PERSON_NAME] [EMAIL_ADDRESS][DOMAIN_NAME]" at bounding box center [883, 295] width 1198 height 78
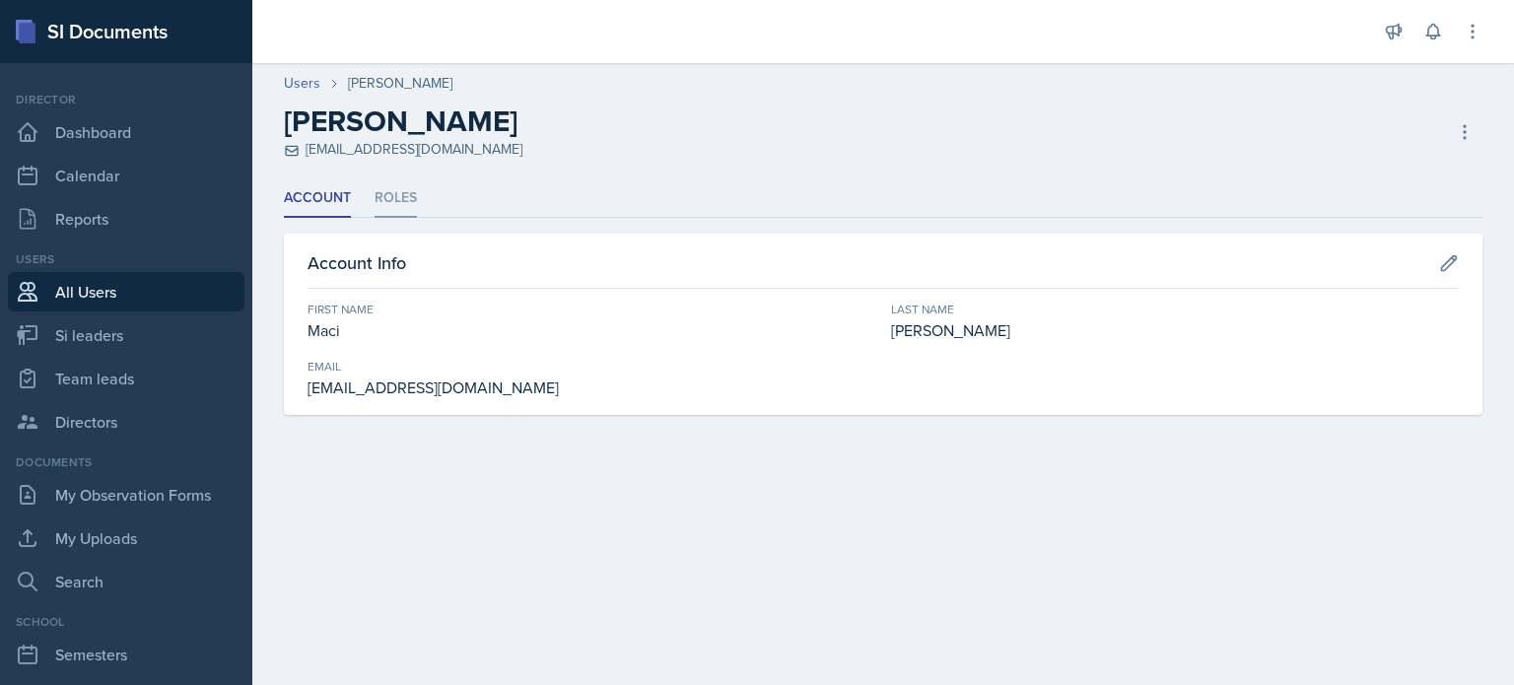
click at [388, 194] on li "Roles" at bounding box center [396, 198] width 42 height 38
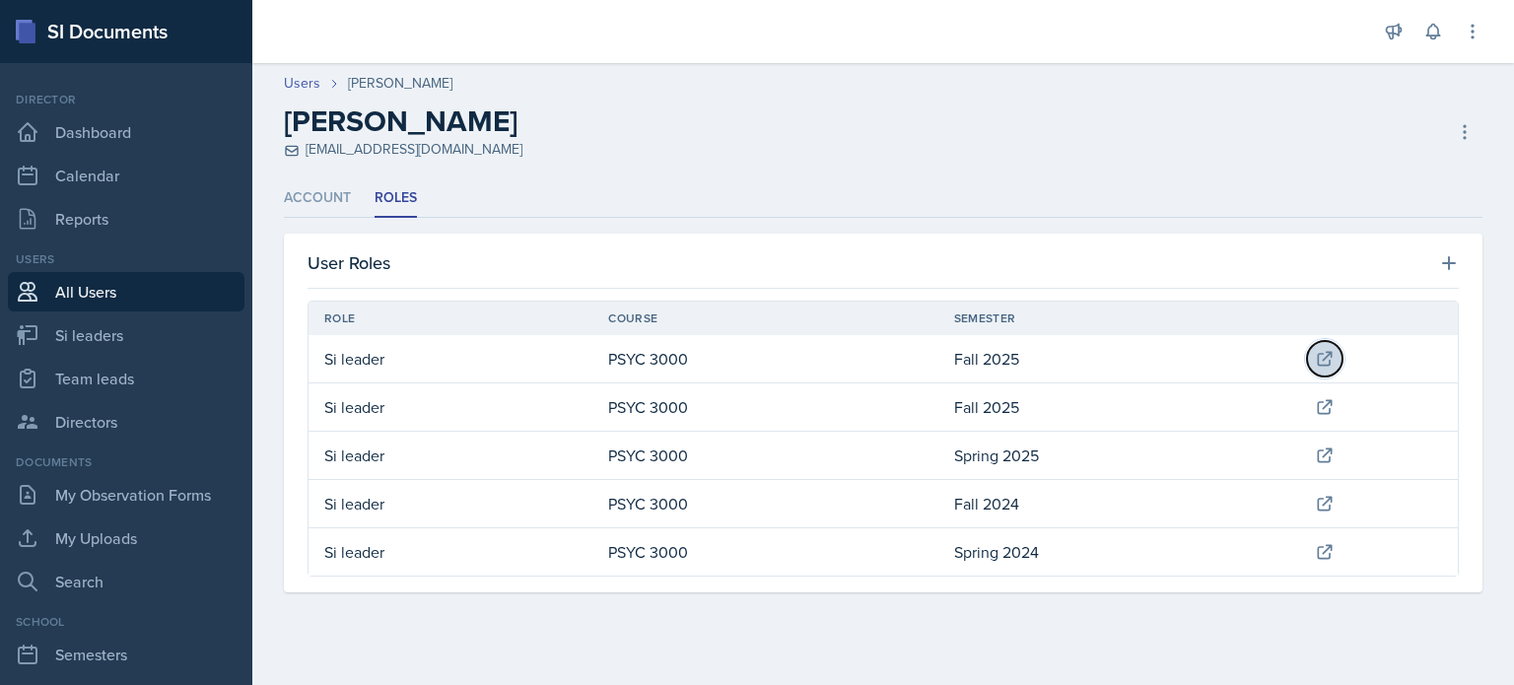
click at [1331, 353] on icon at bounding box center [1324, 358] width 13 height 13
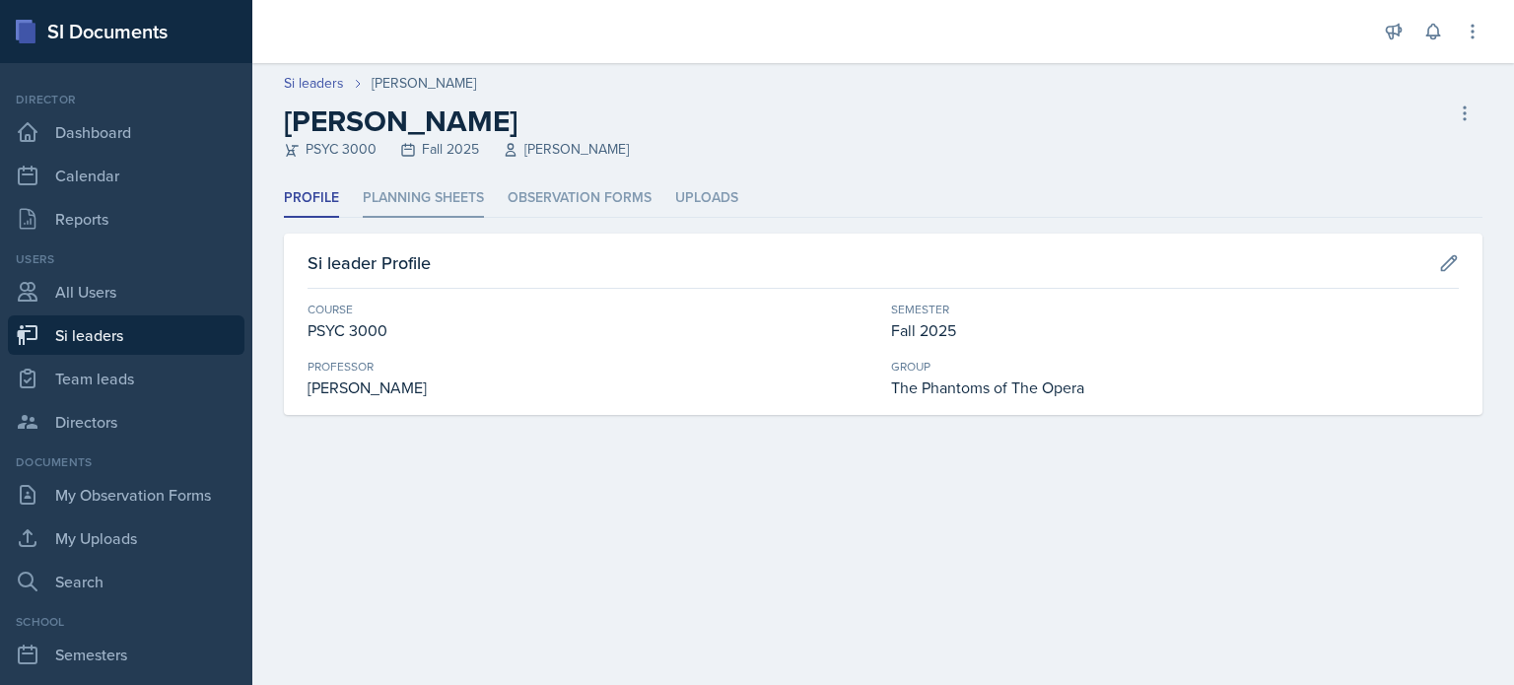
click at [408, 202] on li "Planning Sheets" at bounding box center [423, 198] width 121 height 38
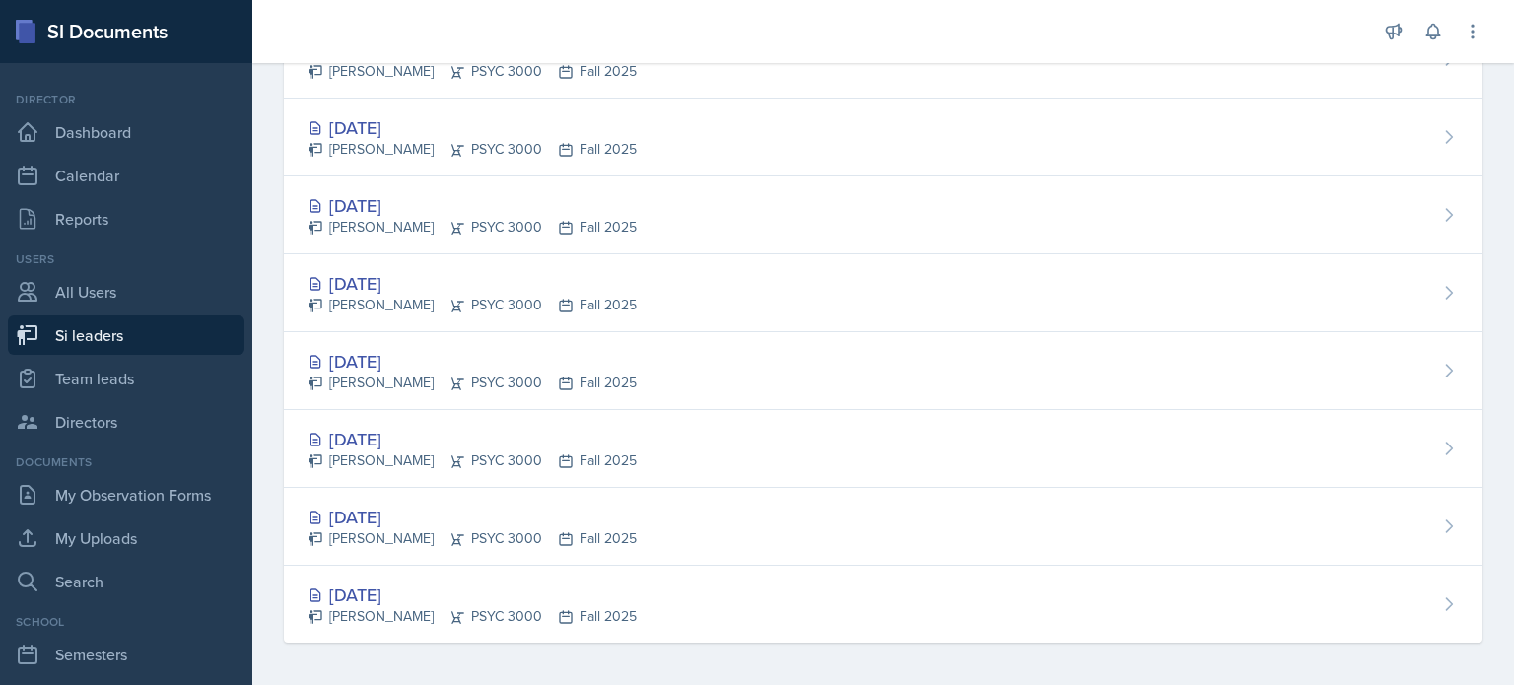
scroll to position [899, 0]
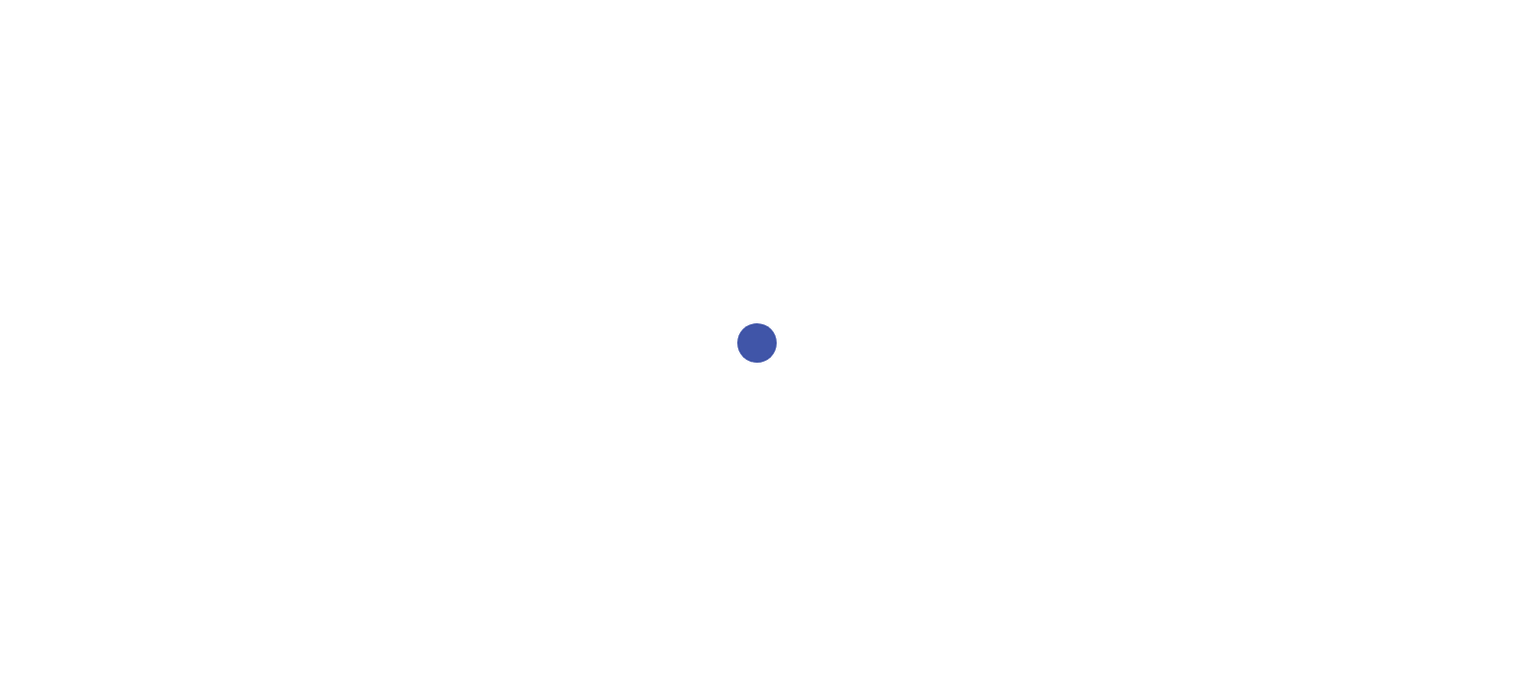
select select "2bed604d-1099-4043-b1bc-2365e8740244"
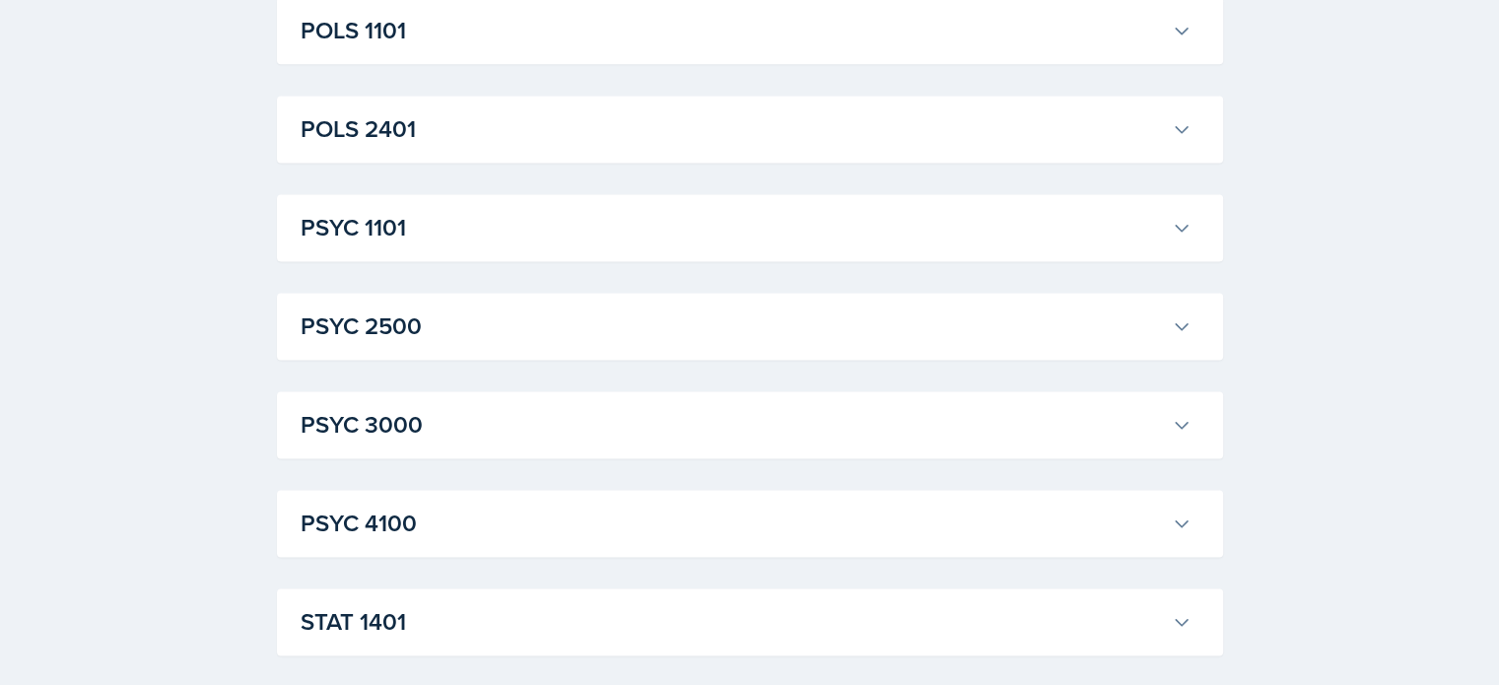
scroll to position [2747, 0]
click at [1191, 432] on button "PSYC 3000" at bounding box center [746, 421] width 899 height 43
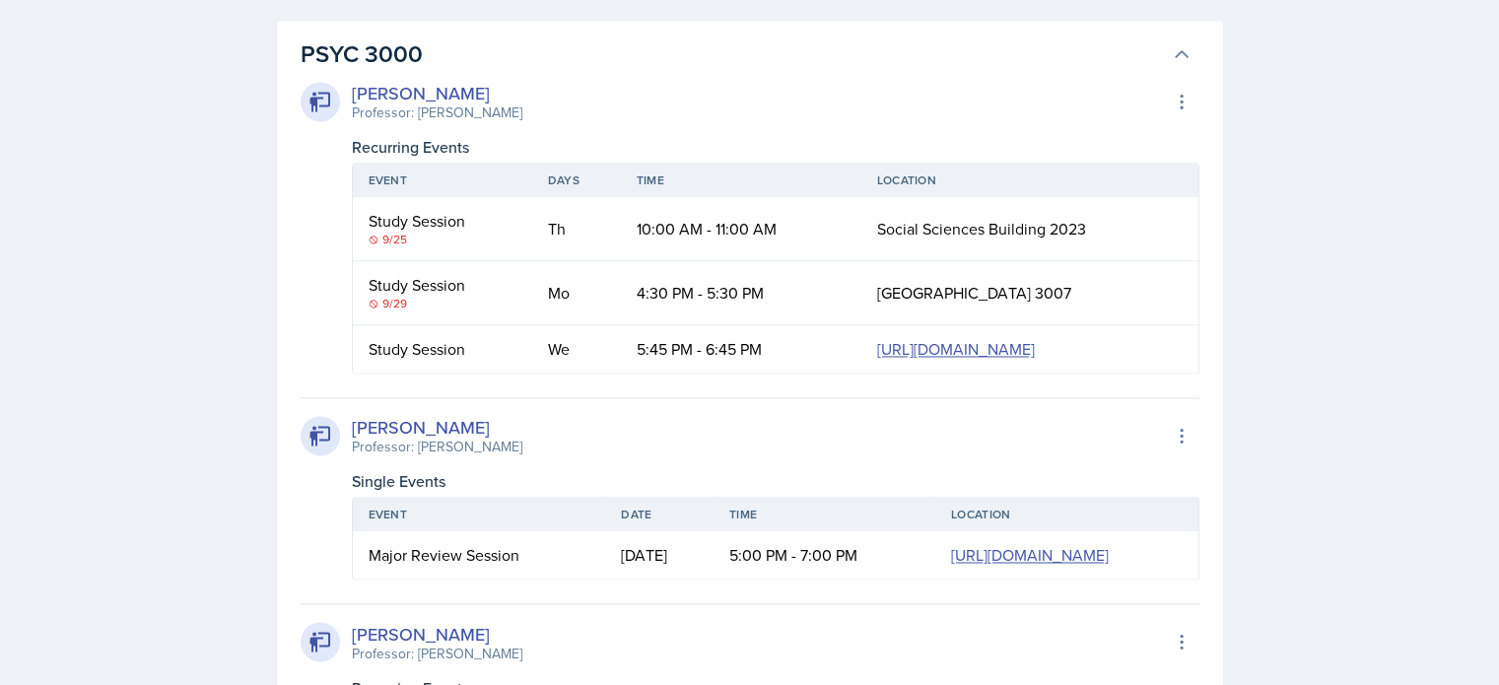
scroll to position [3114, 0]
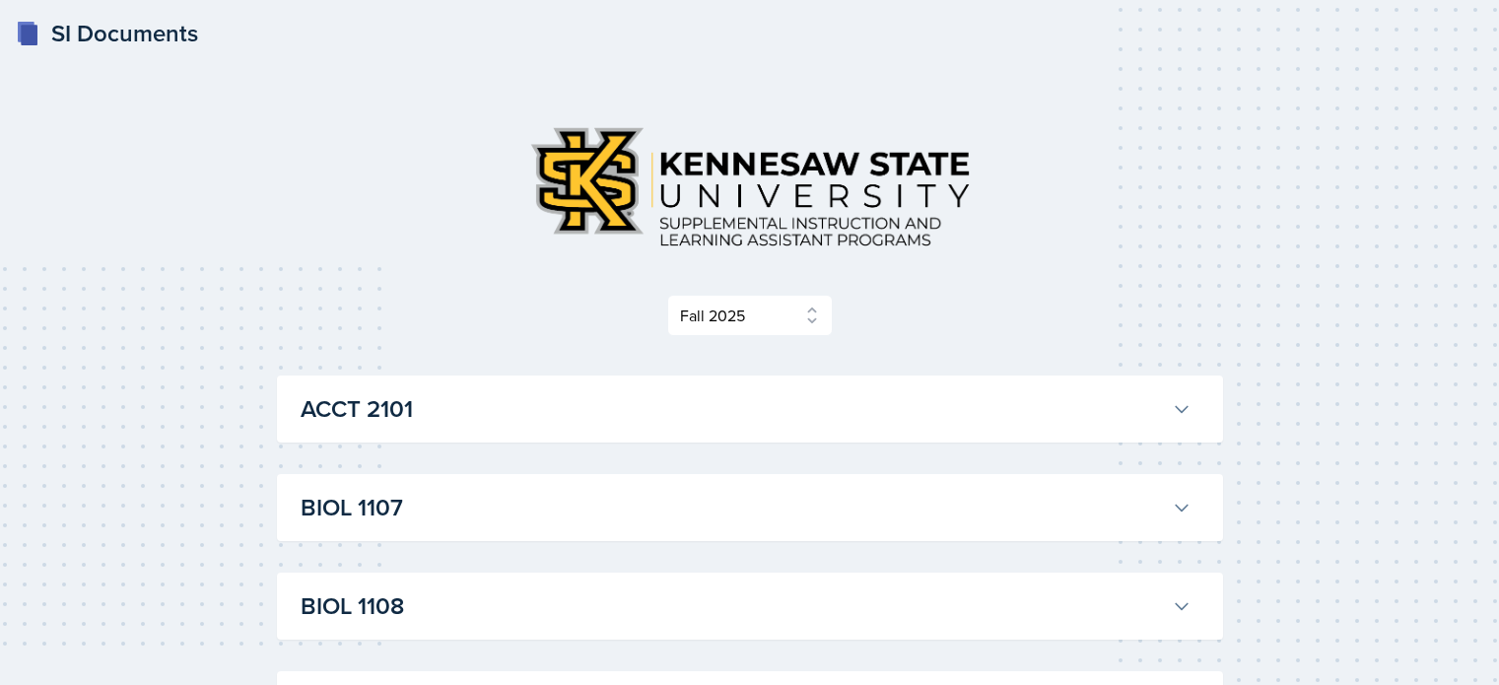
select select "2bed604d-1099-4043-b1bc-2365e8740244"
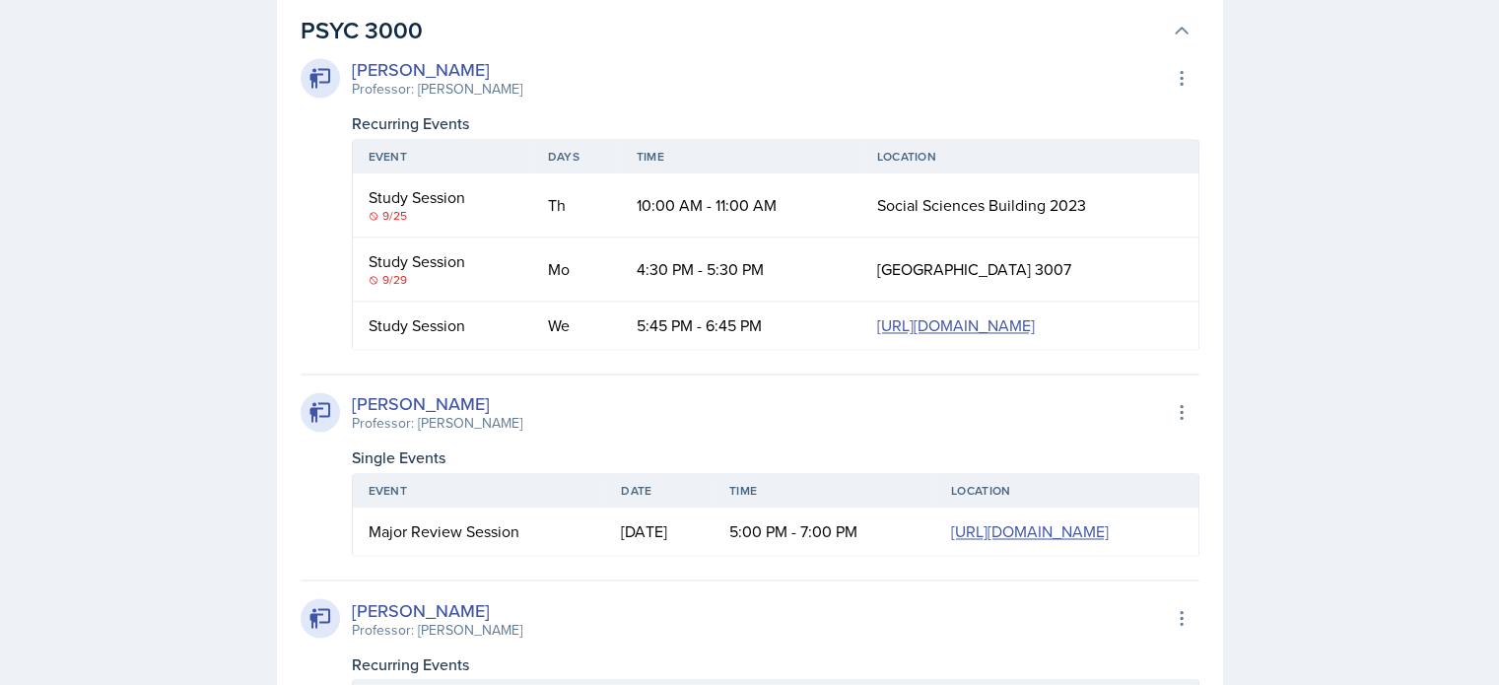
scroll to position [3137, 0]
